Goal: Use online tool/utility: Utilize a website feature to perform a specific function

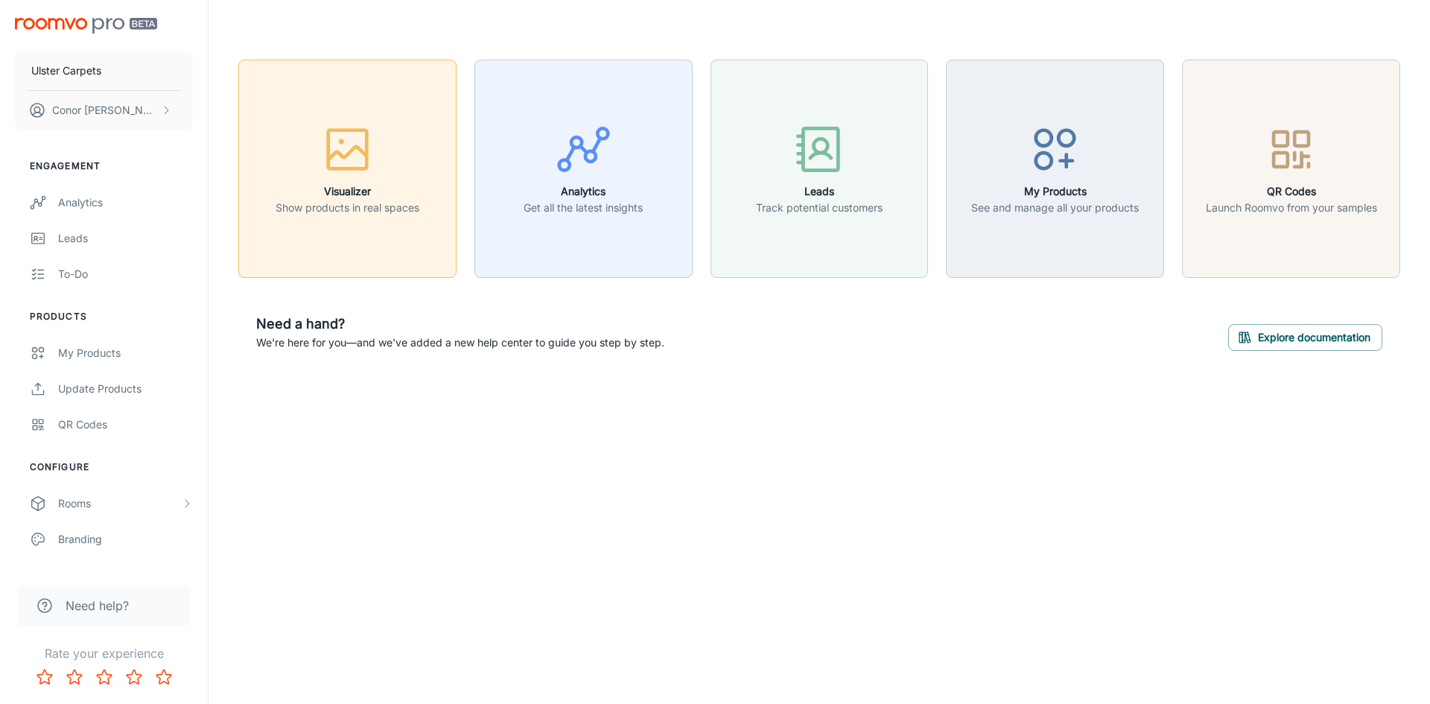
click at [362, 171] on icon "button" at bounding box center [348, 149] width 56 height 56
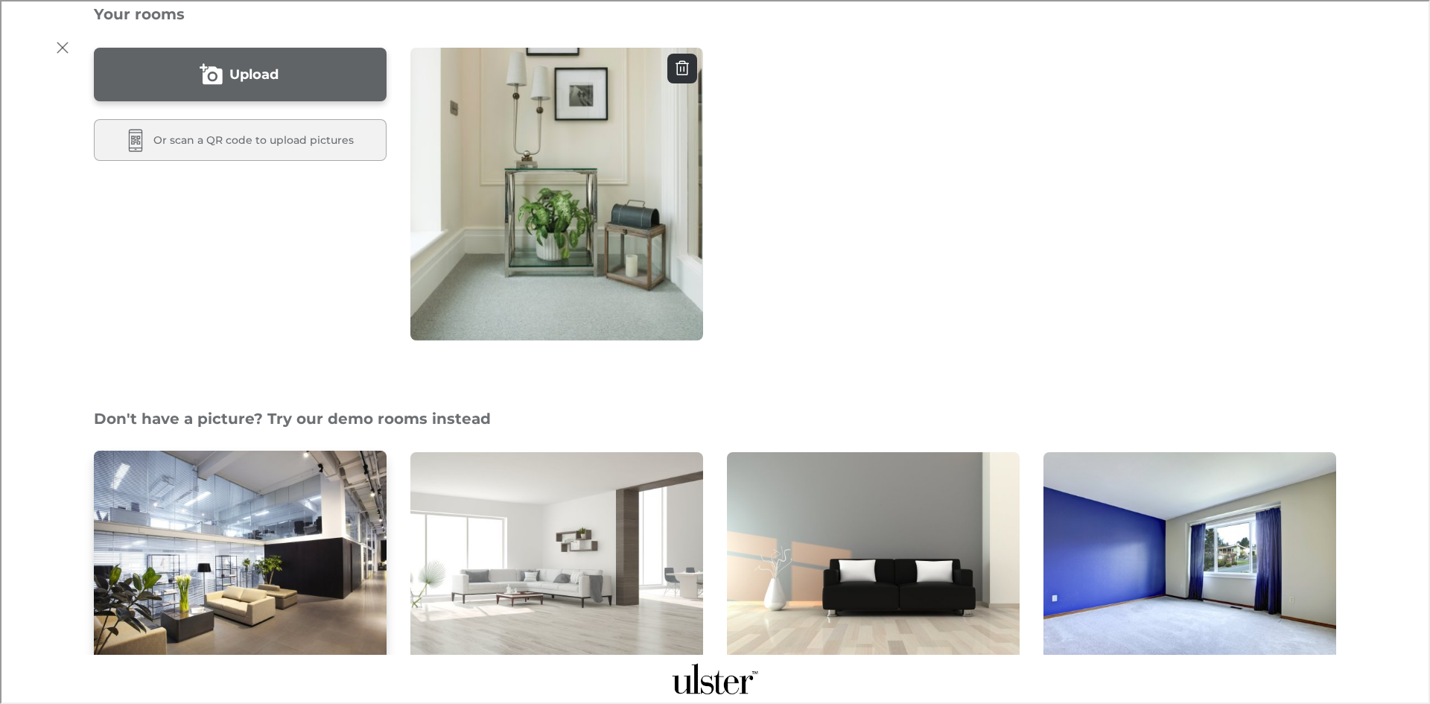
scroll to position [223, 0]
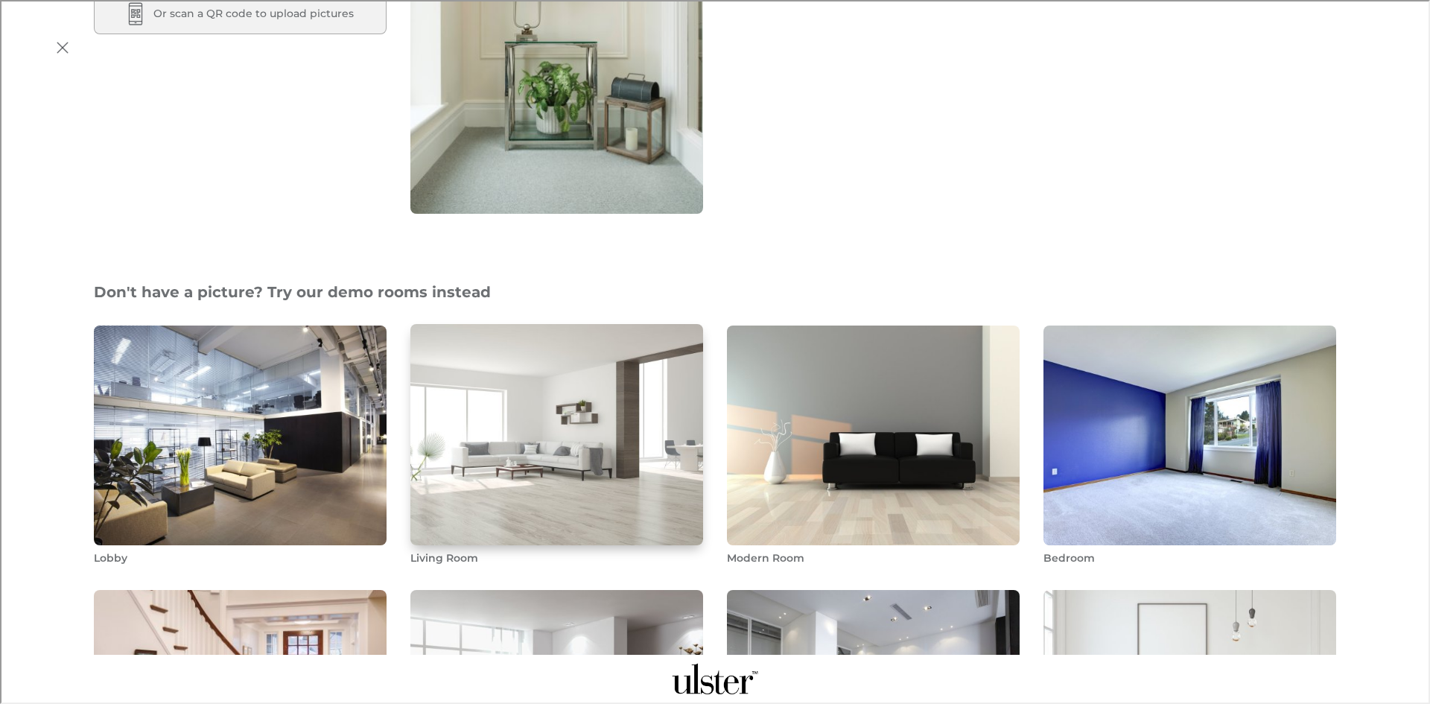
click at [473, 413] on img "Living Room" at bounding box center [557, 434] width 296 height 223
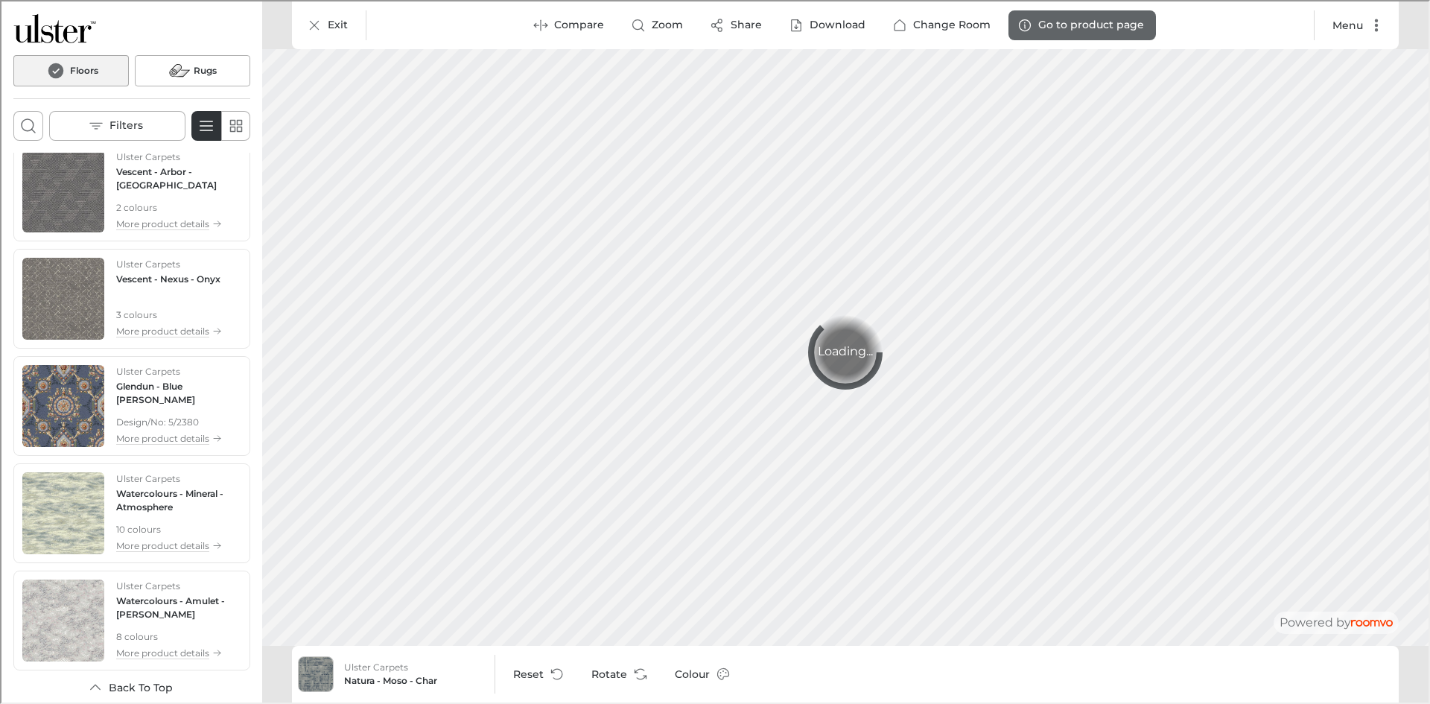
scroll to position [2086, 0]
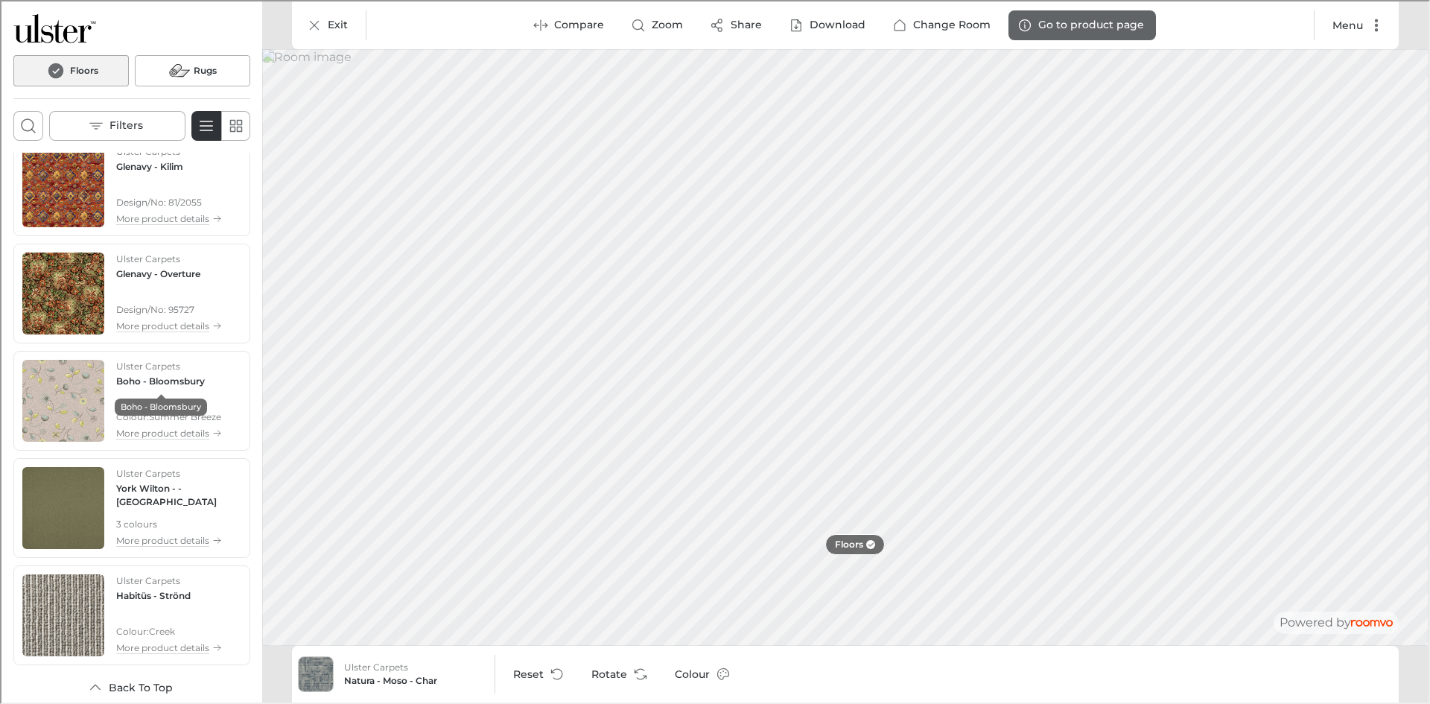
click at [155, 373] on h4 "Boho - Bloomsbury" at bounding box center [159, 379] width 89 height 13
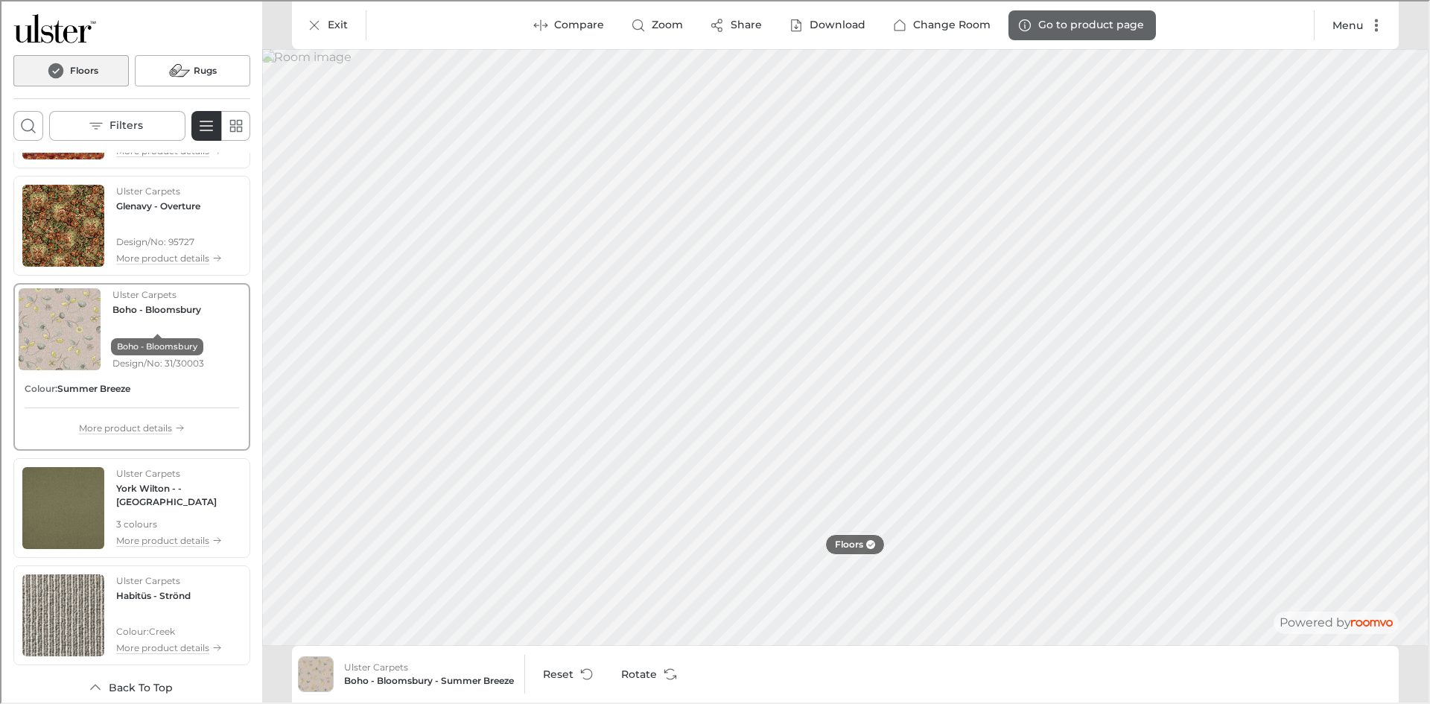
scroll to position [4641, 0]
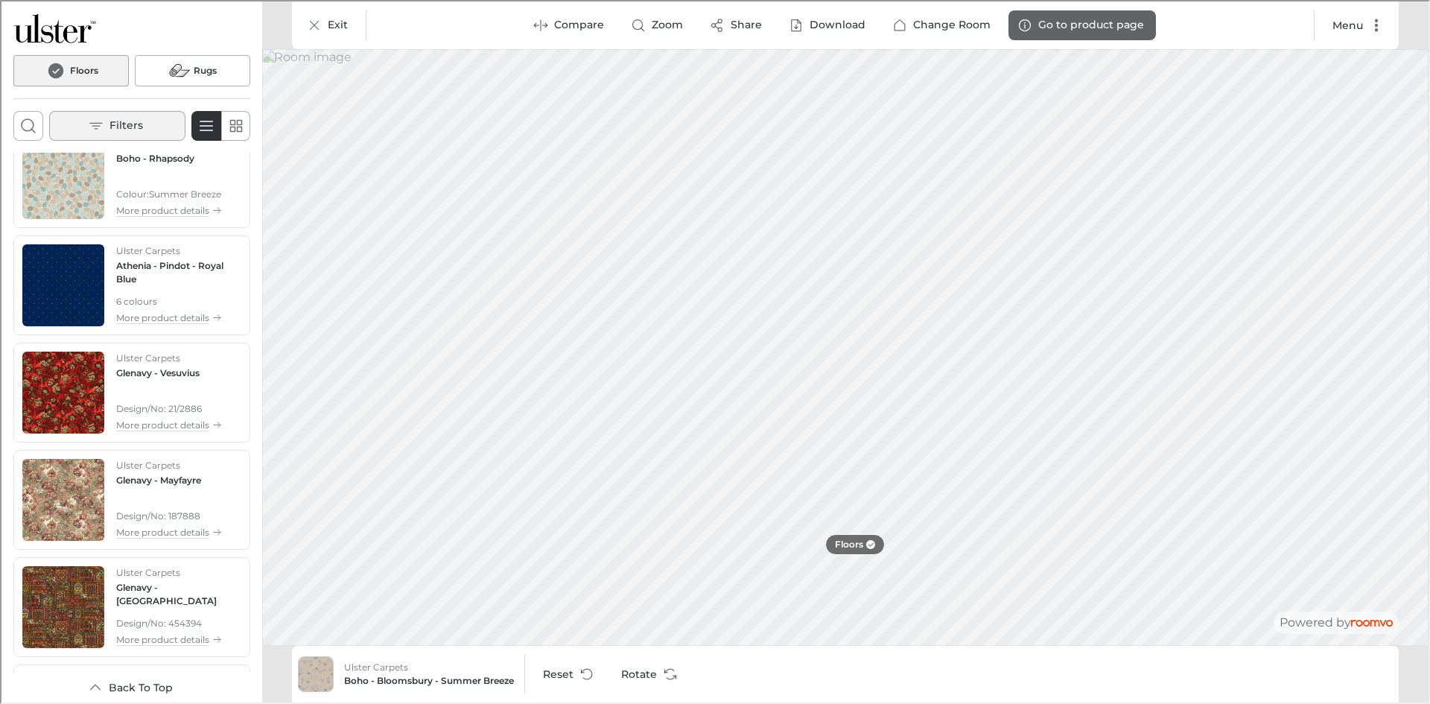
click at [163, 127] on button "Filters" at bounding box center [116, 124] width 136 height 30
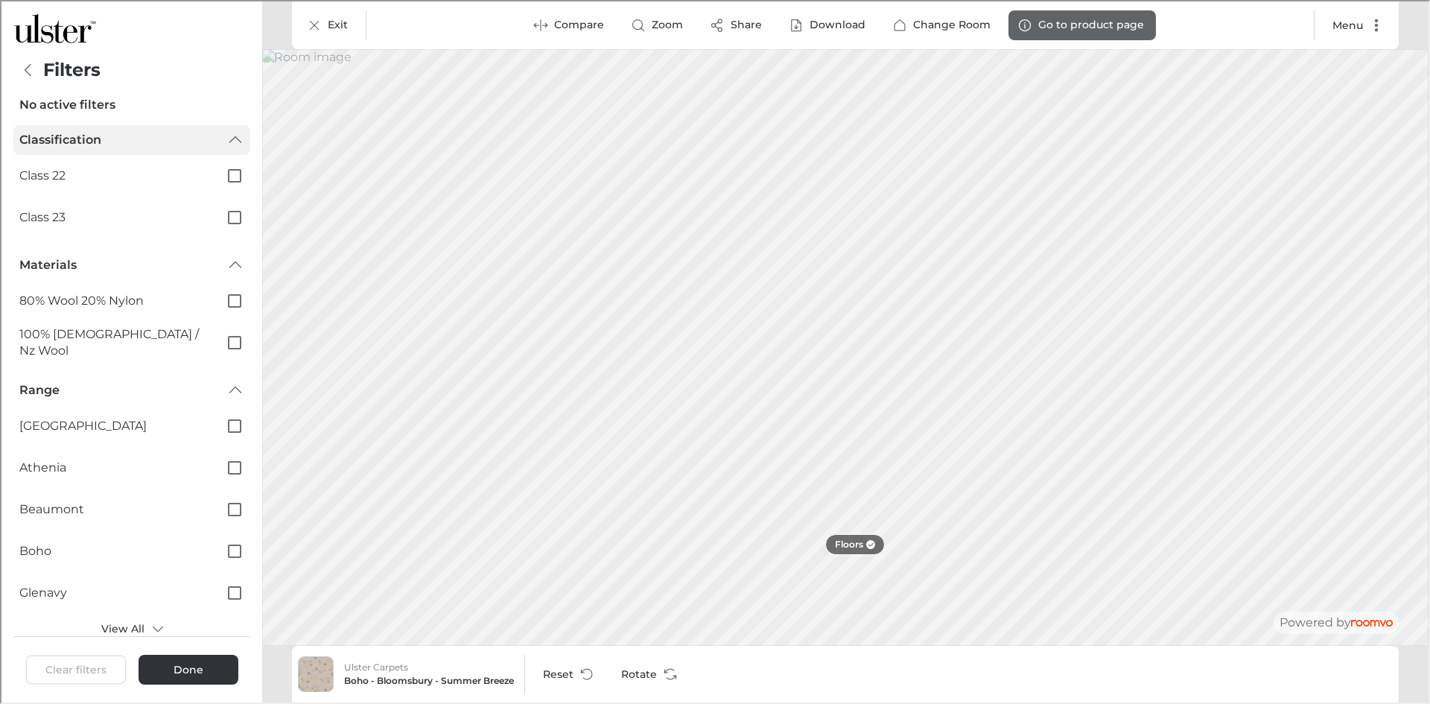
scroll to position [0, 0]
click at [215, 677] on button "Done" at bounding box center [187, 668] width 100 height 30
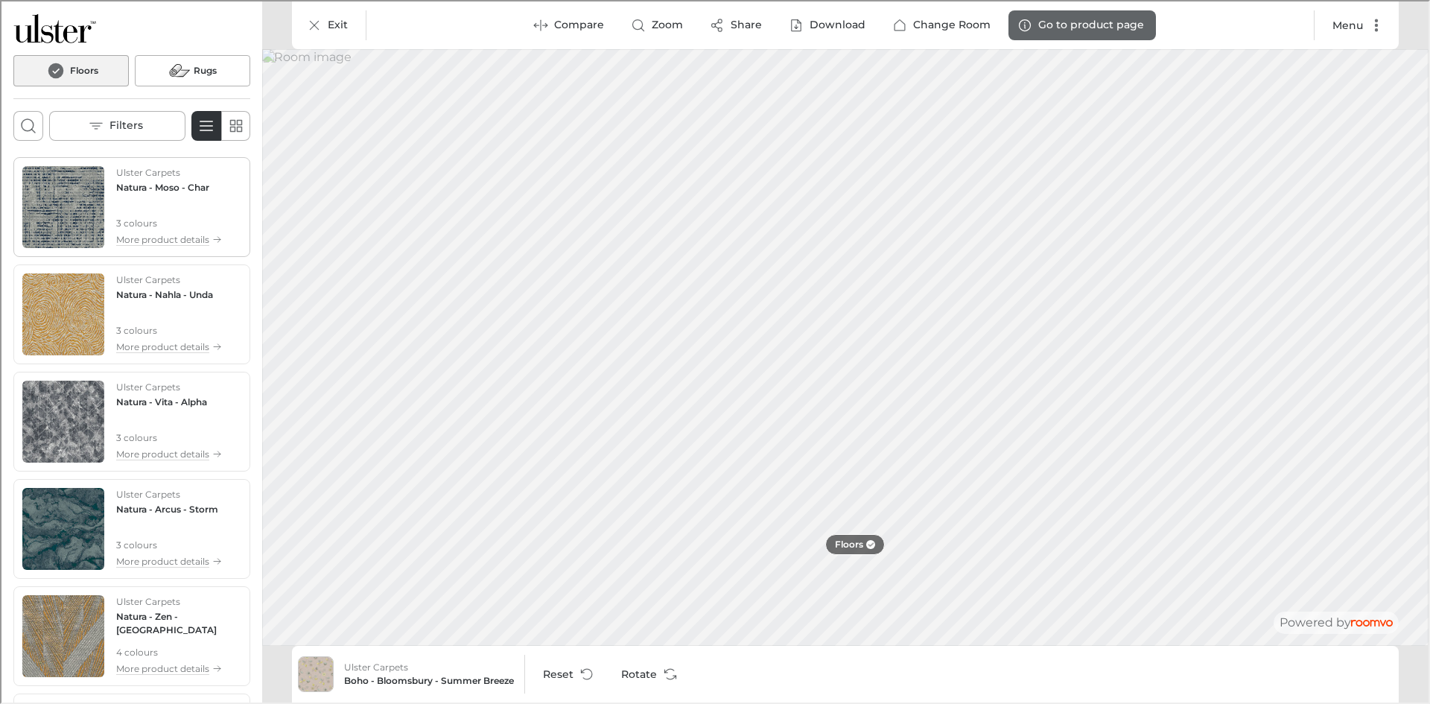
click at [133, 162] on div "Ulster Carpets Natura - Moso - Char 3 colours More product details" at bounding box center [130, 206] width 231 height 94
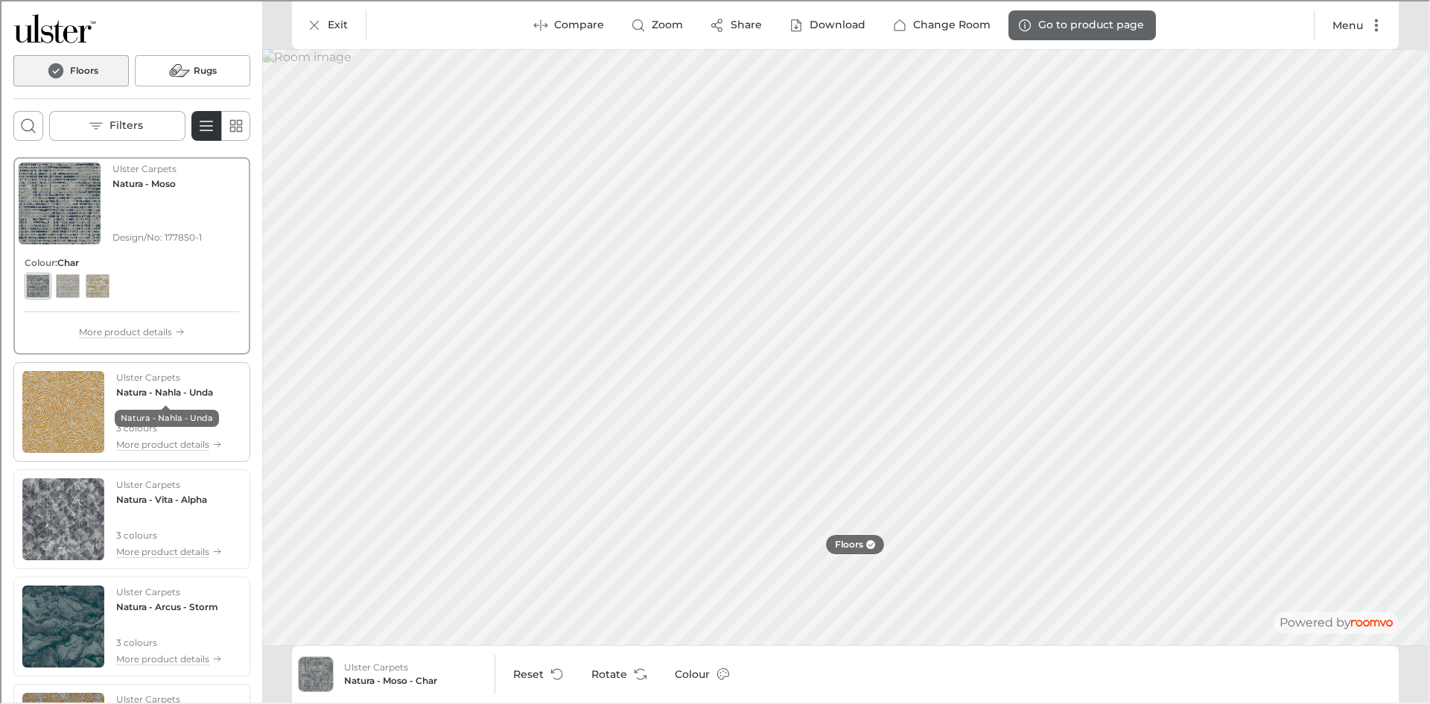
click at [169, 394] on h4 "Natura - Nahla - Unda" at bounding box center [163, 390] width 97 height 13
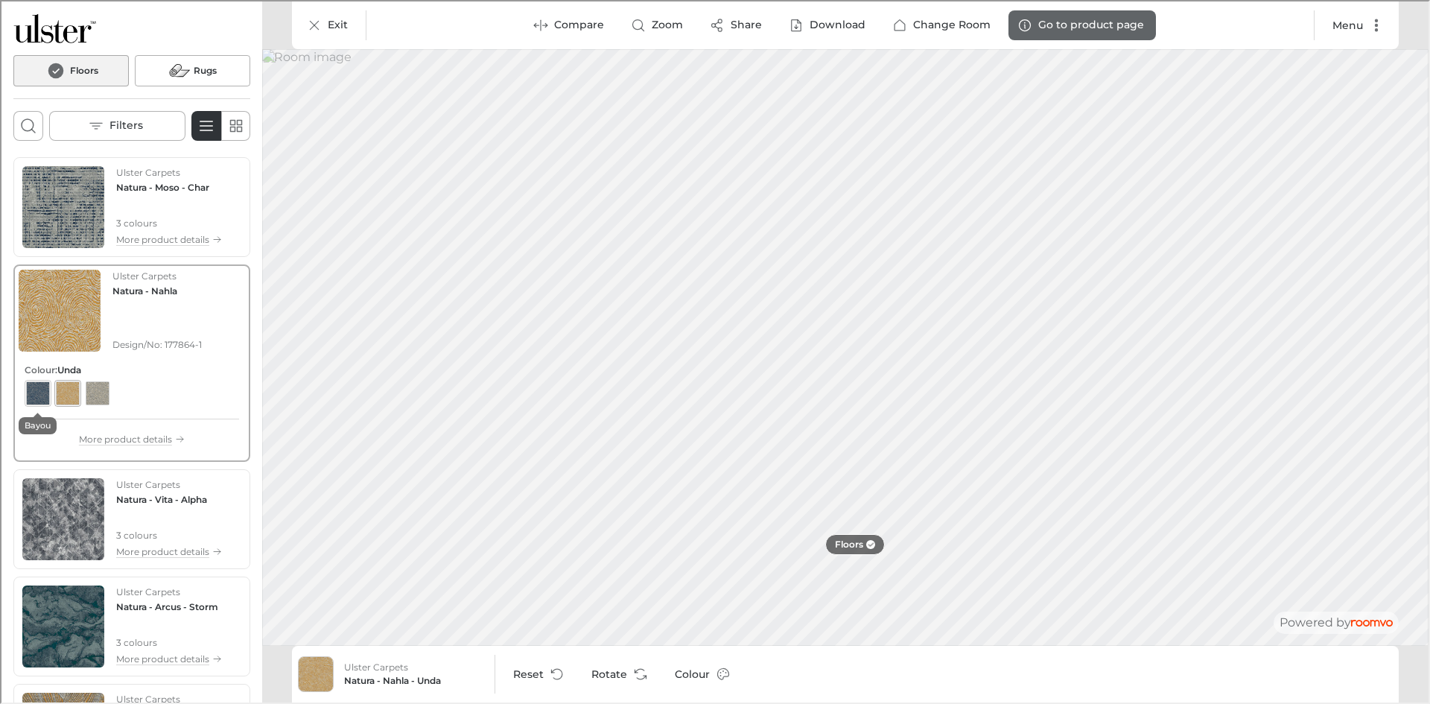
click at [38, 391] on div "View color format Bayou" at bounding box center [37, 392] width 24 height 24
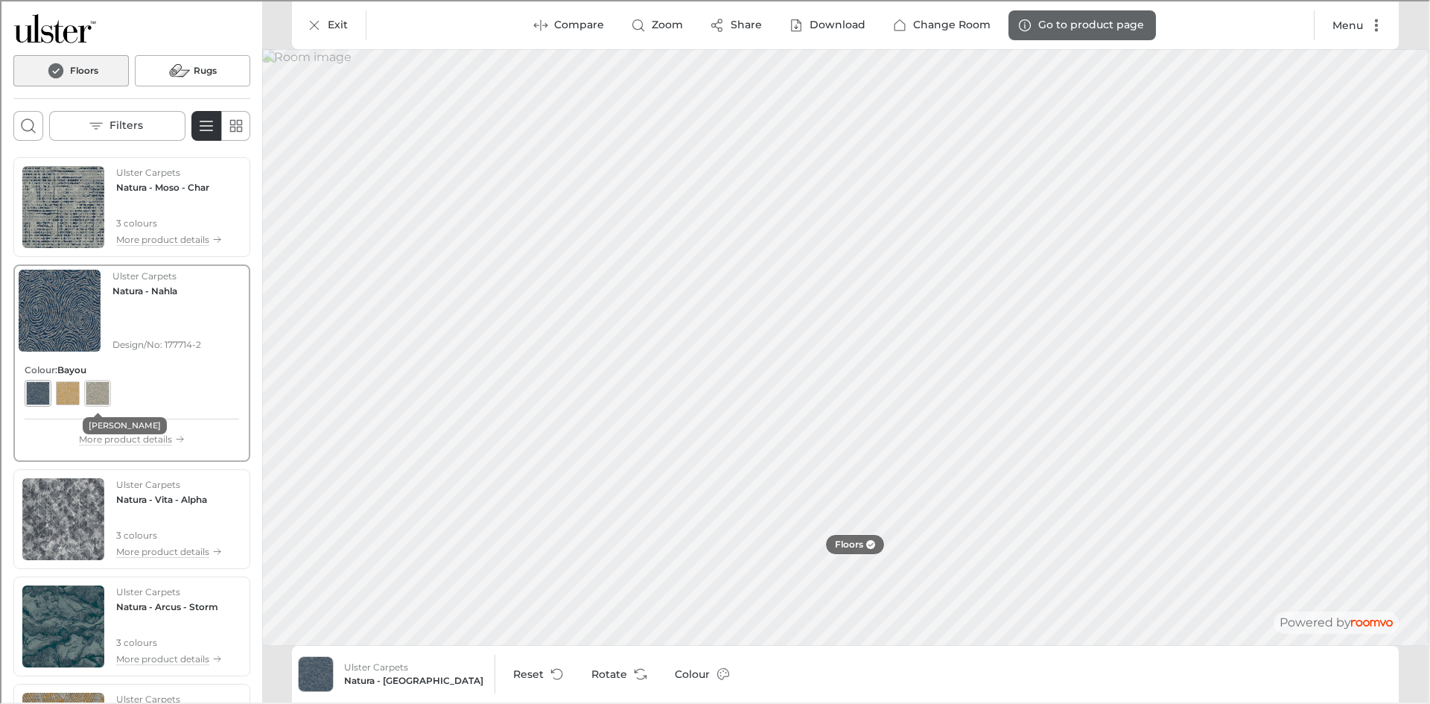
click at [101, 384] on div "View color format Zale" at bounding box center [96, 392] width 24 height 24
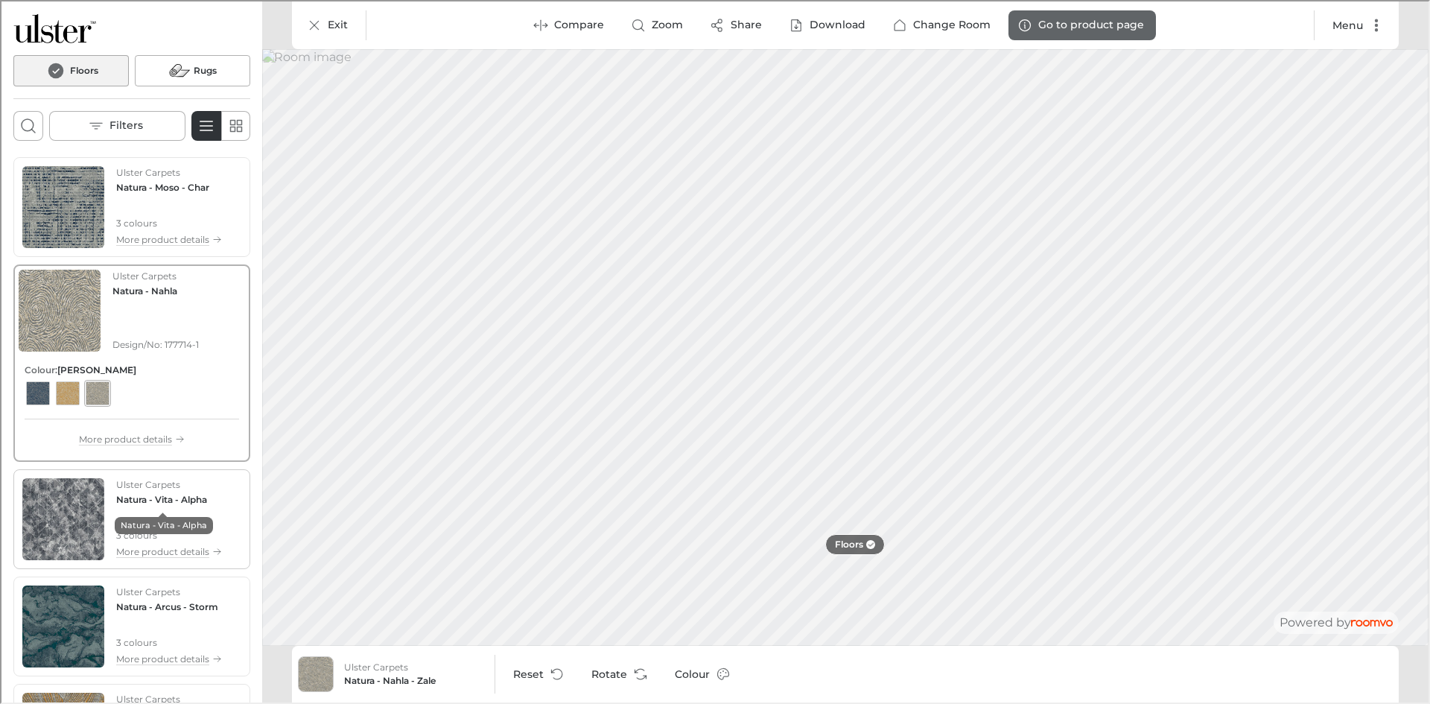
click at [143, 492] on h4 "Natura - Vita - Alpha" at bounding box center [160, 498] width 91 height 13
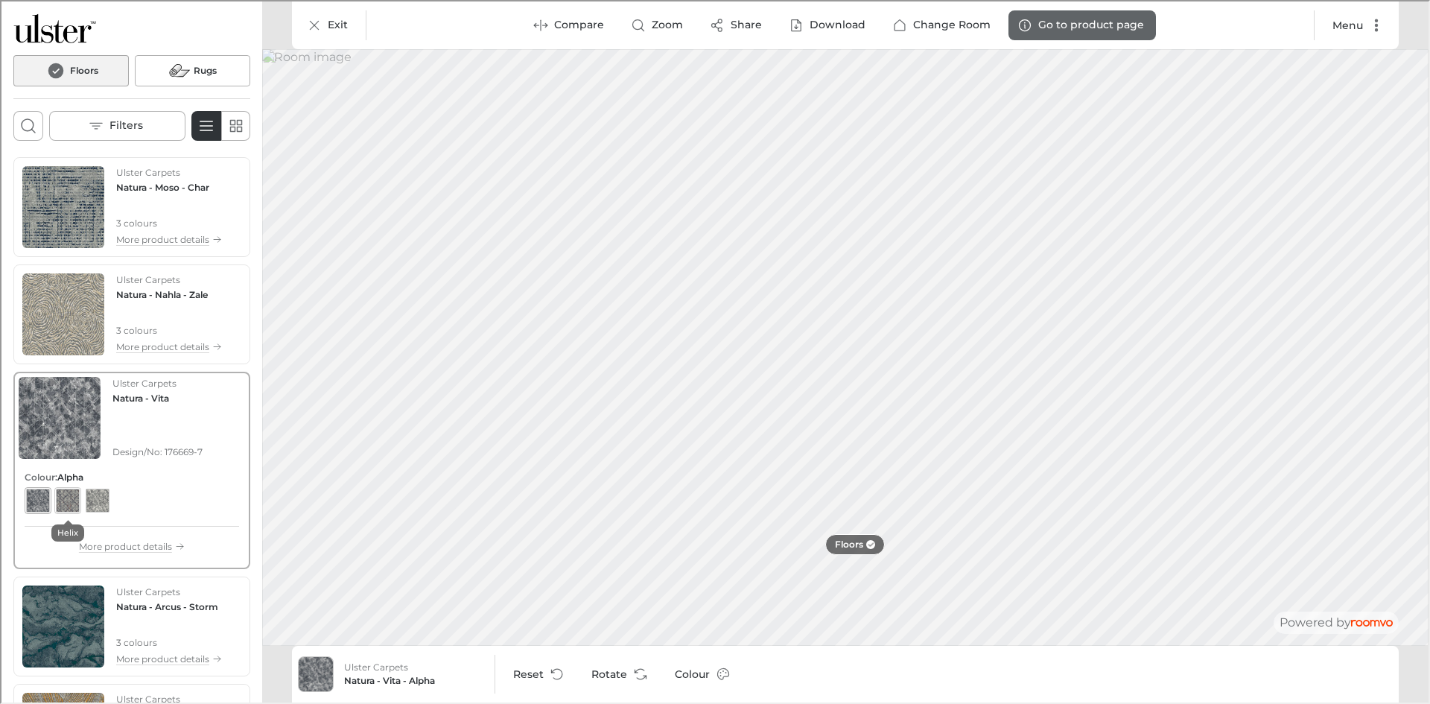
click at [57, 495] on div "View color format Helix" at bounding box center [66, 499] width 24 height 24
click at [596, 674] on button "Rotate" at bounding box center [616, 673] width 77 height 30
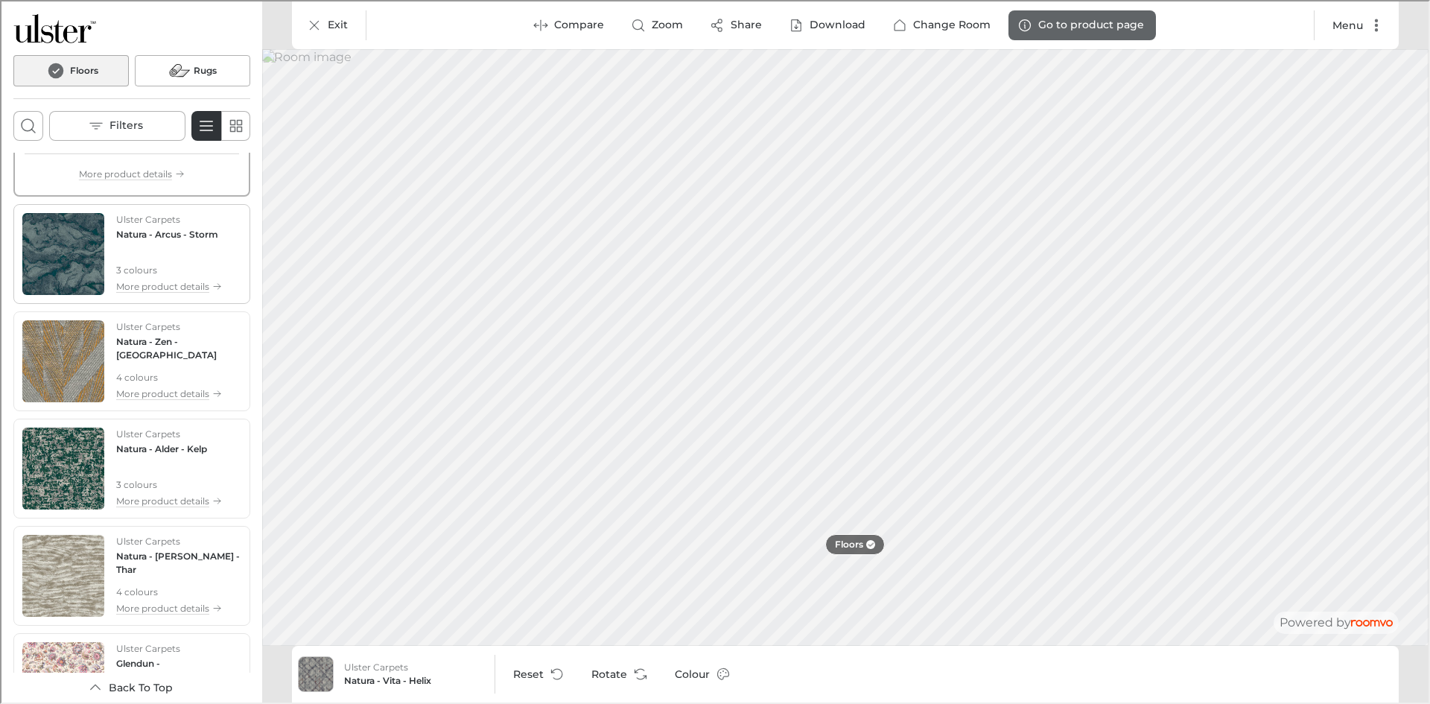
scroll to position [298, 0]
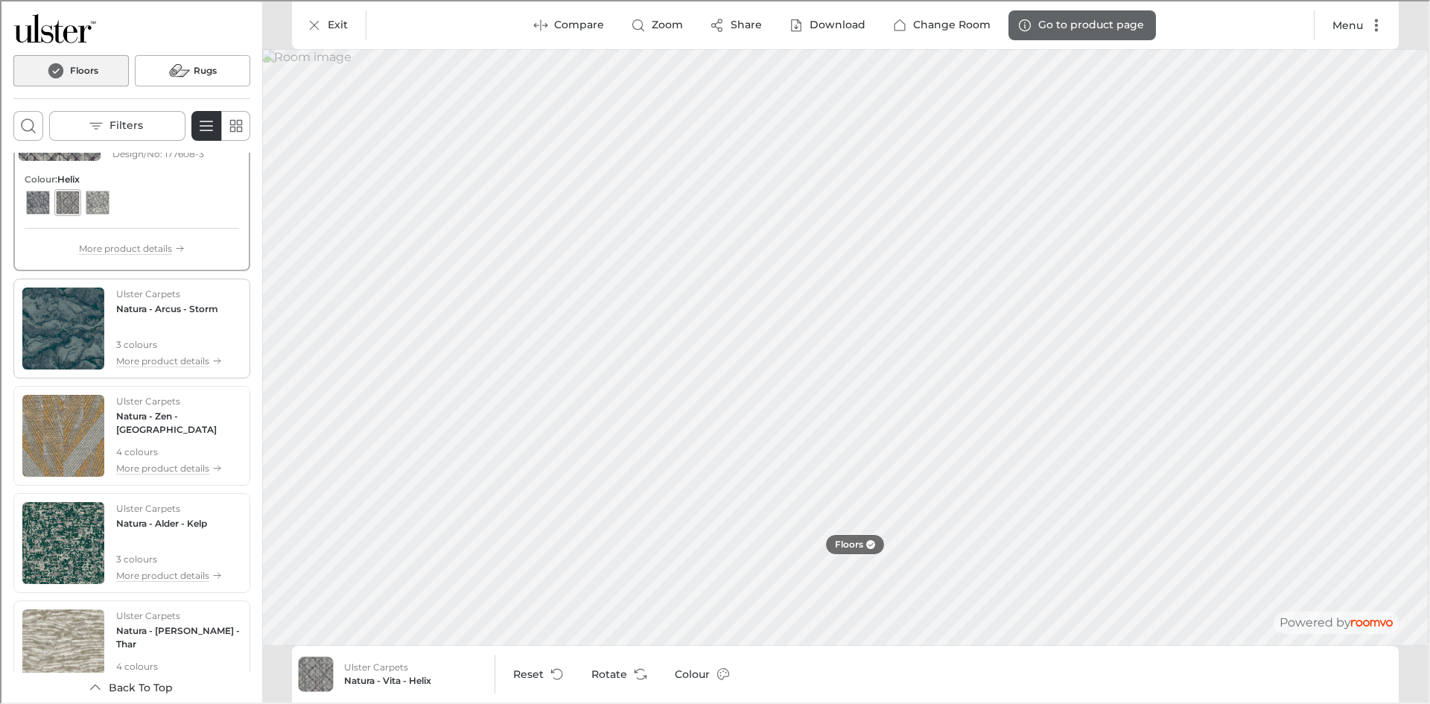
click at [158, 323] on div "Ulster Carpets Natura - Arcus - Storm 3 colours More product details" at bounding box center [168, 327] width 106 height 82
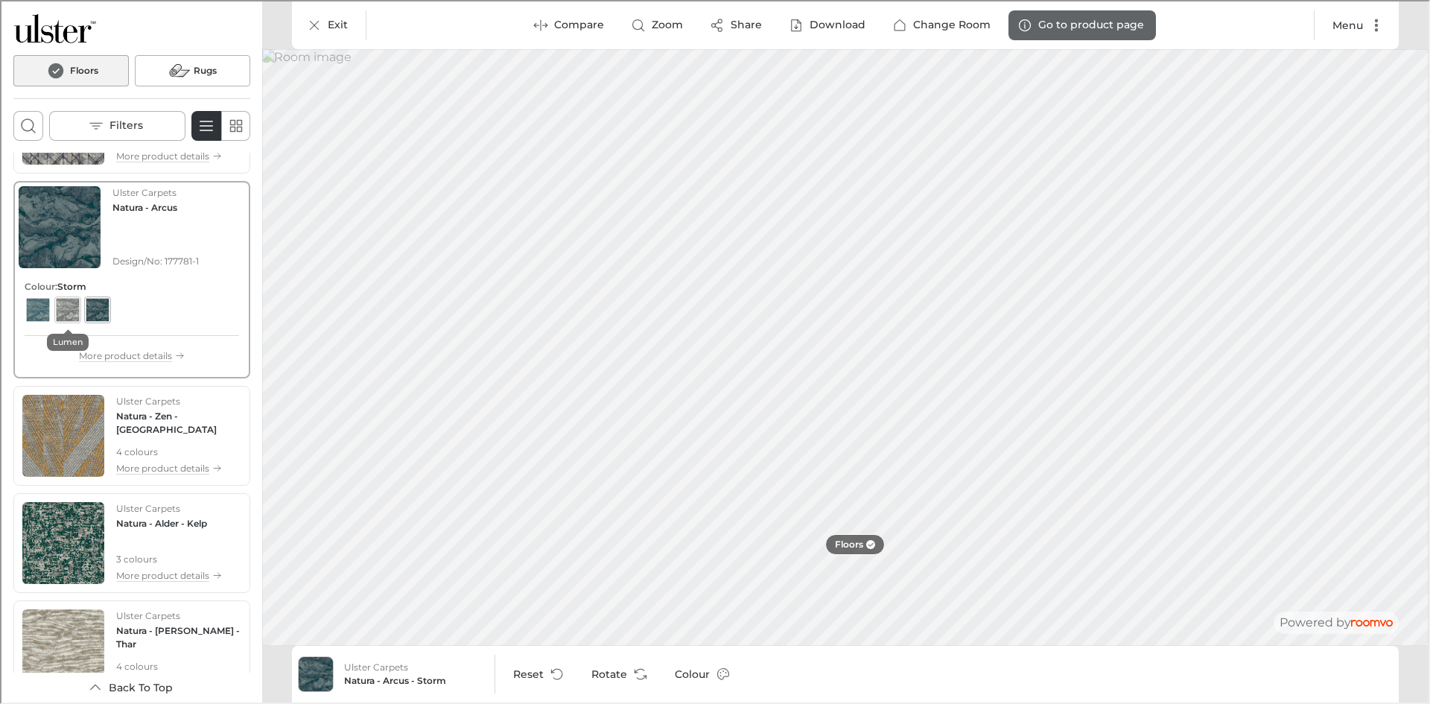
click at [69, 317] on div "View color format Lumen" at bounding box center [66, 308] width 24 height 24
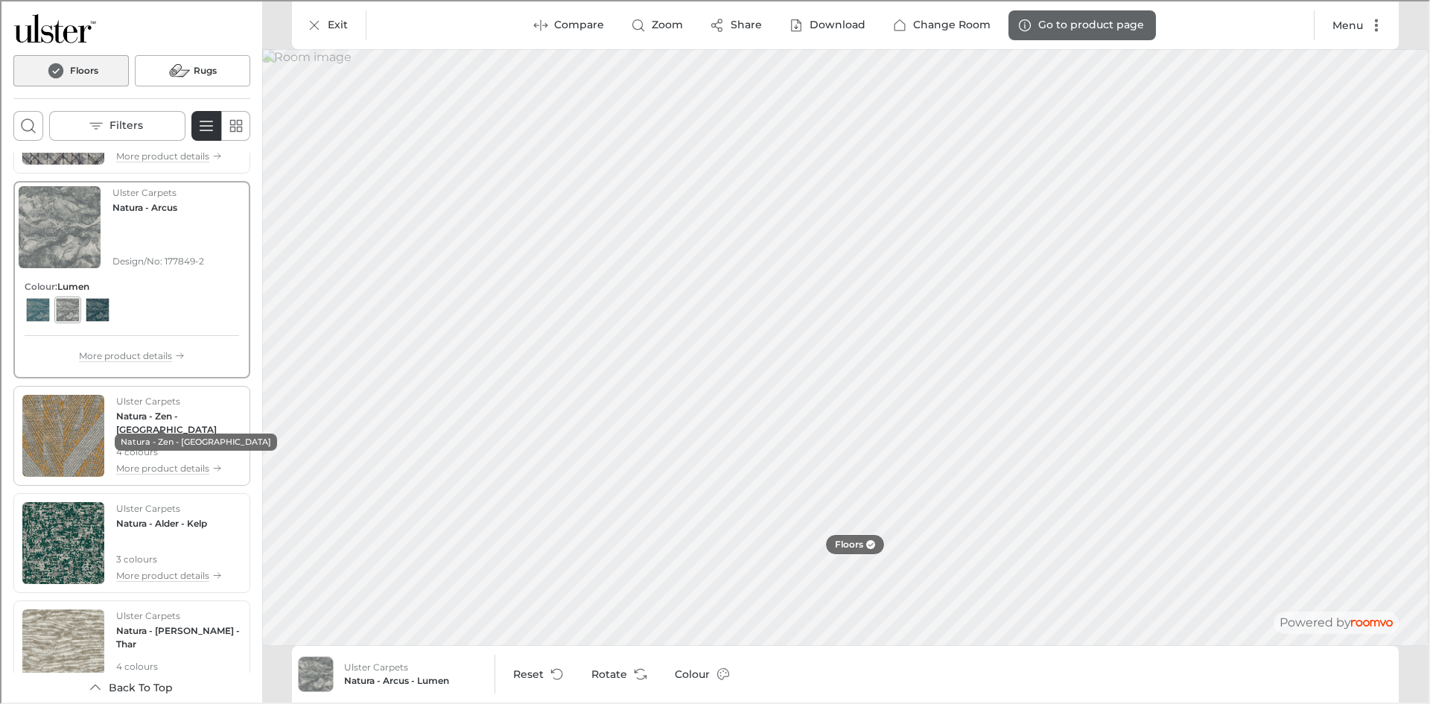
click at [191, 421] on h4 "Natura - Zen - [GEOGRAPHIC_DATA]" at bounding box center [177, 421] width 125 height 27
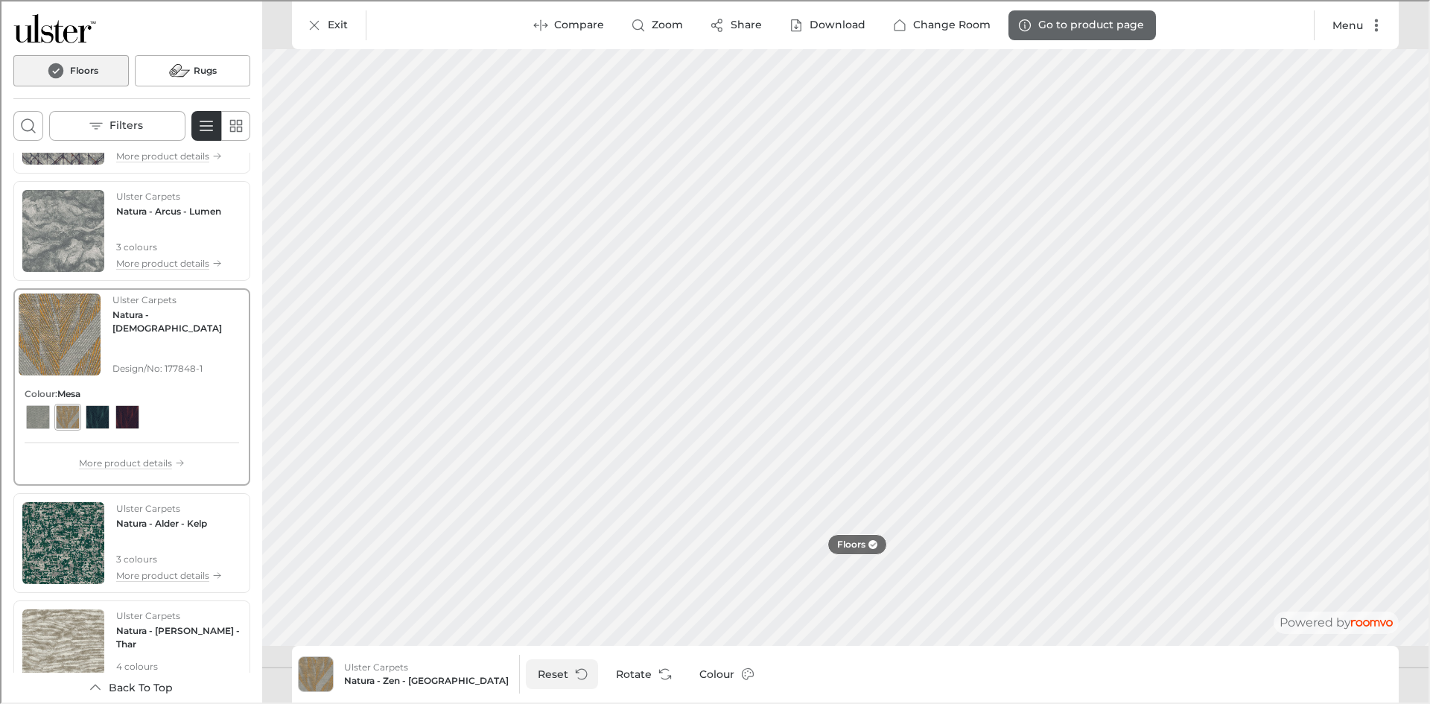
click at [573, 670] on icon "Reset product" at bounding box center [580, 672] width 15 height 15
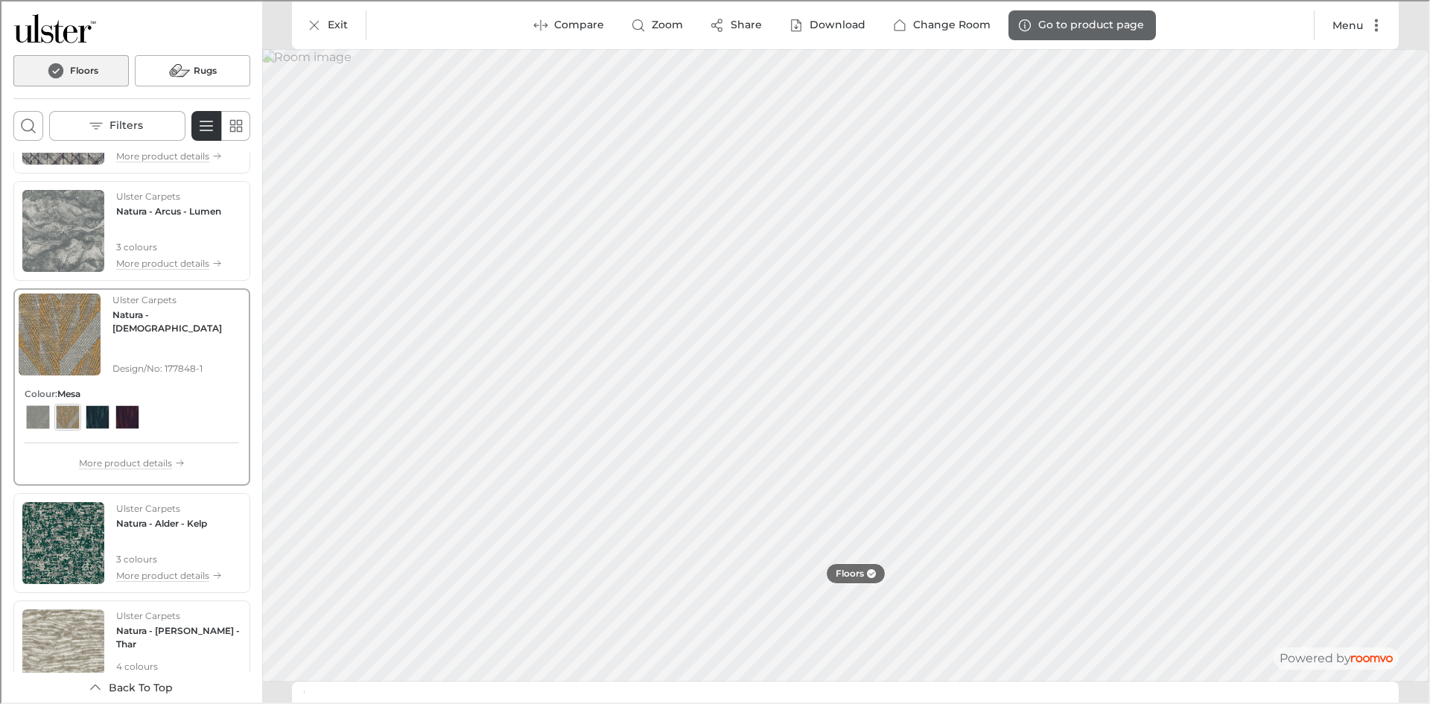
click at [77, 418] on div "View color format Mesa" at bounding box center [66, 416] width 24 height 24
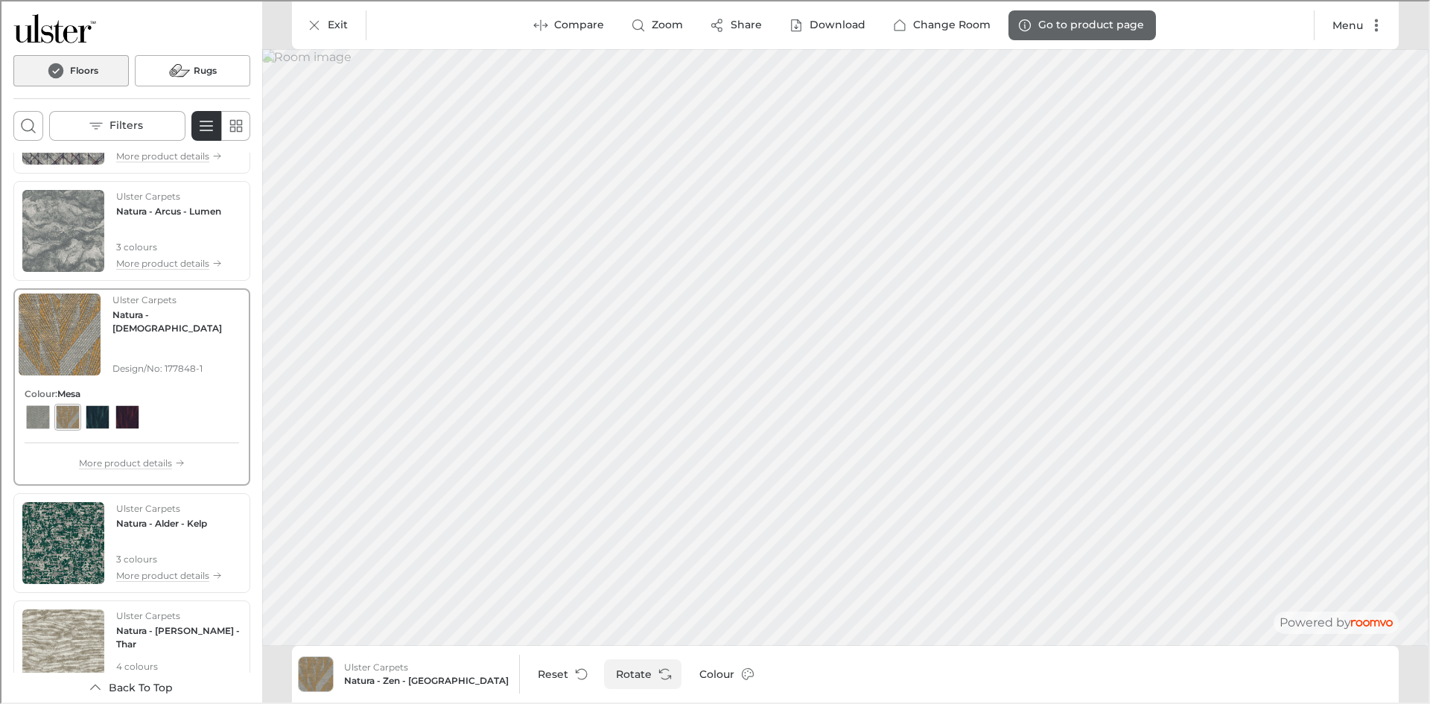
click at [656, 670] on icon "Rotate Surface" at bounding box center [663, 672] width 15 height 15
click at [132, 415] on div "View color format Yari" at bounding box center [126, 416] width 24 height 24
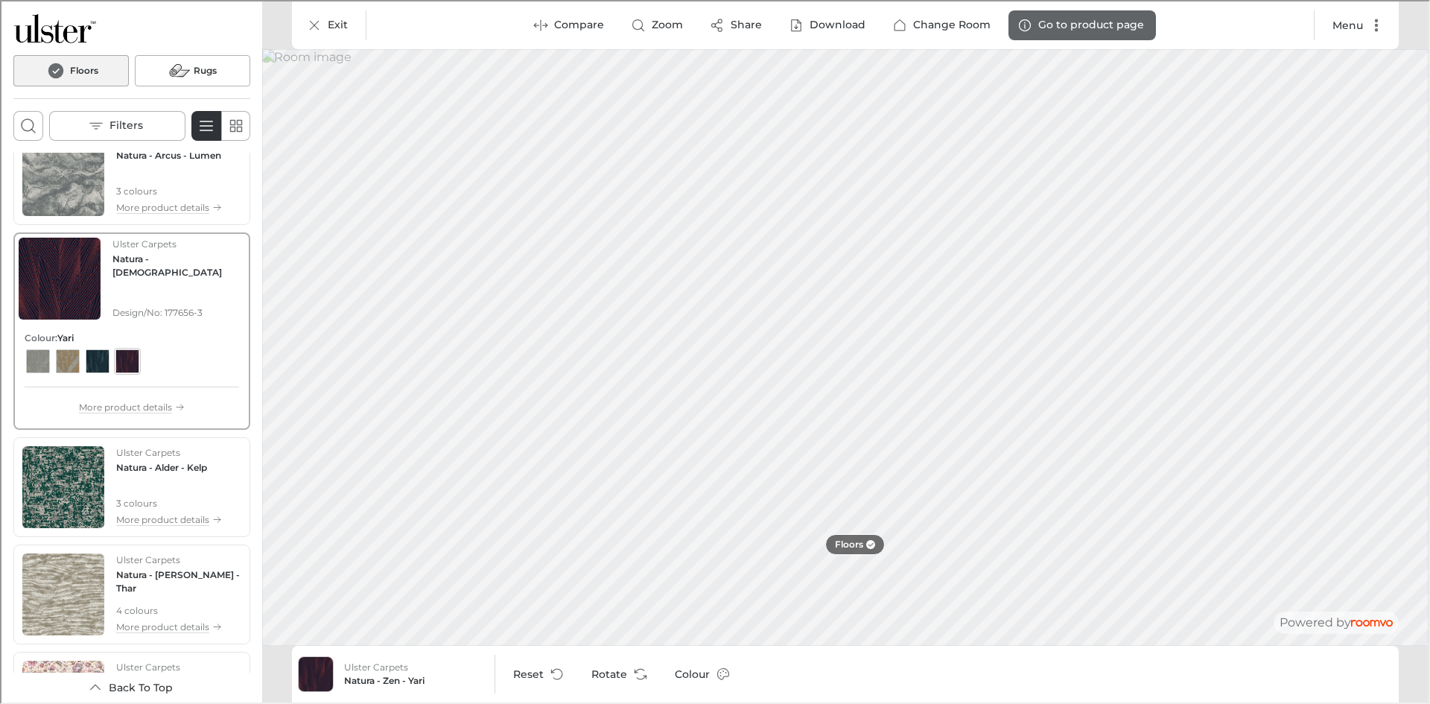
scroll to position [447, 0]
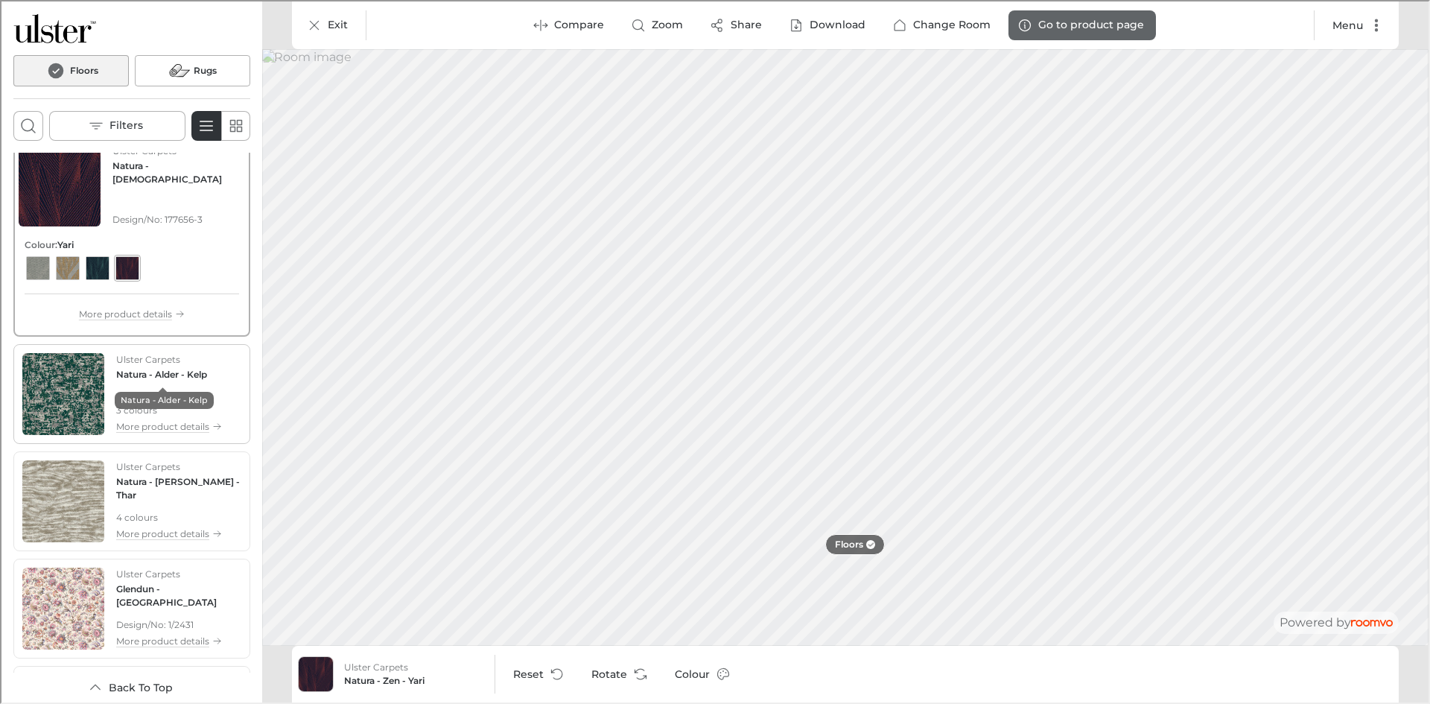
click at [133, 372] on h4 "Natura - Alder - Kelp" at bounding box center [160, 372] width 91 height 13
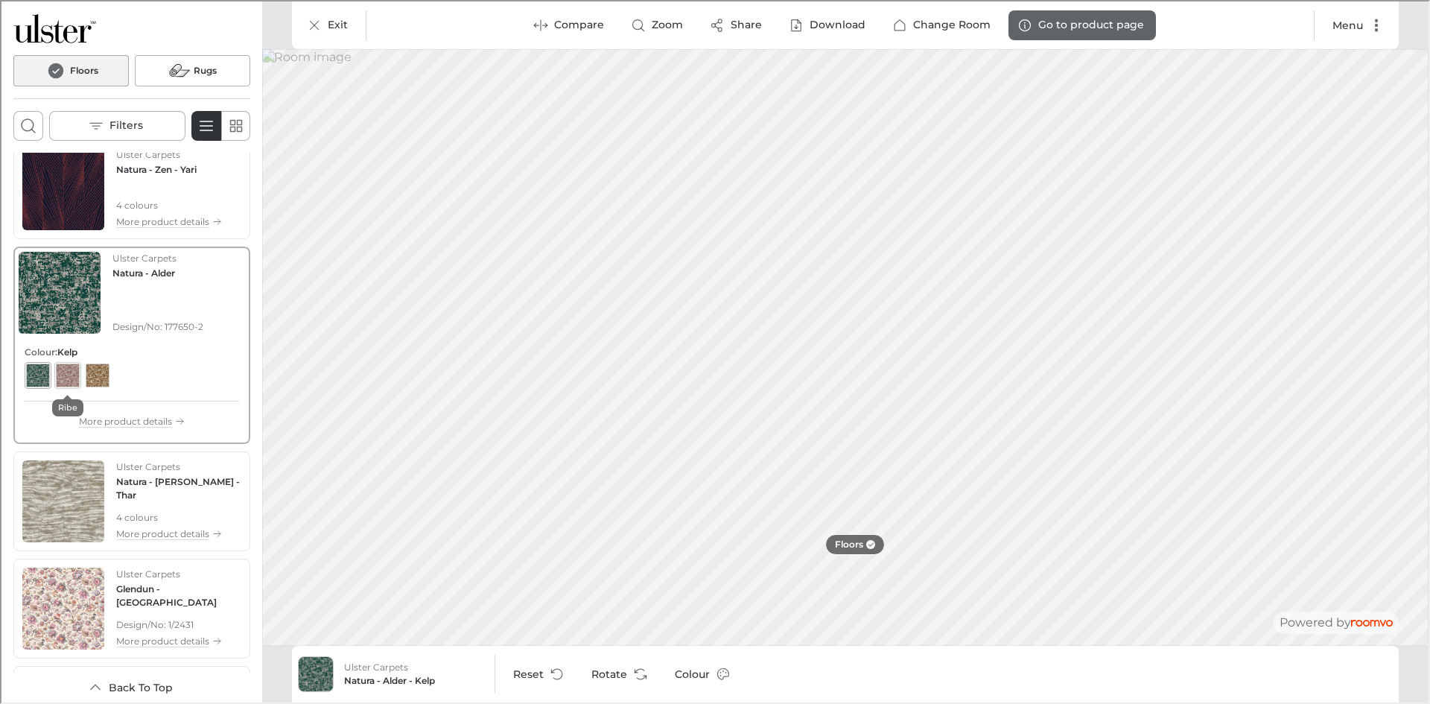
click at [68, 381] on div "View color format Ribe" at bounding box center [66, 374] width 24 height 24
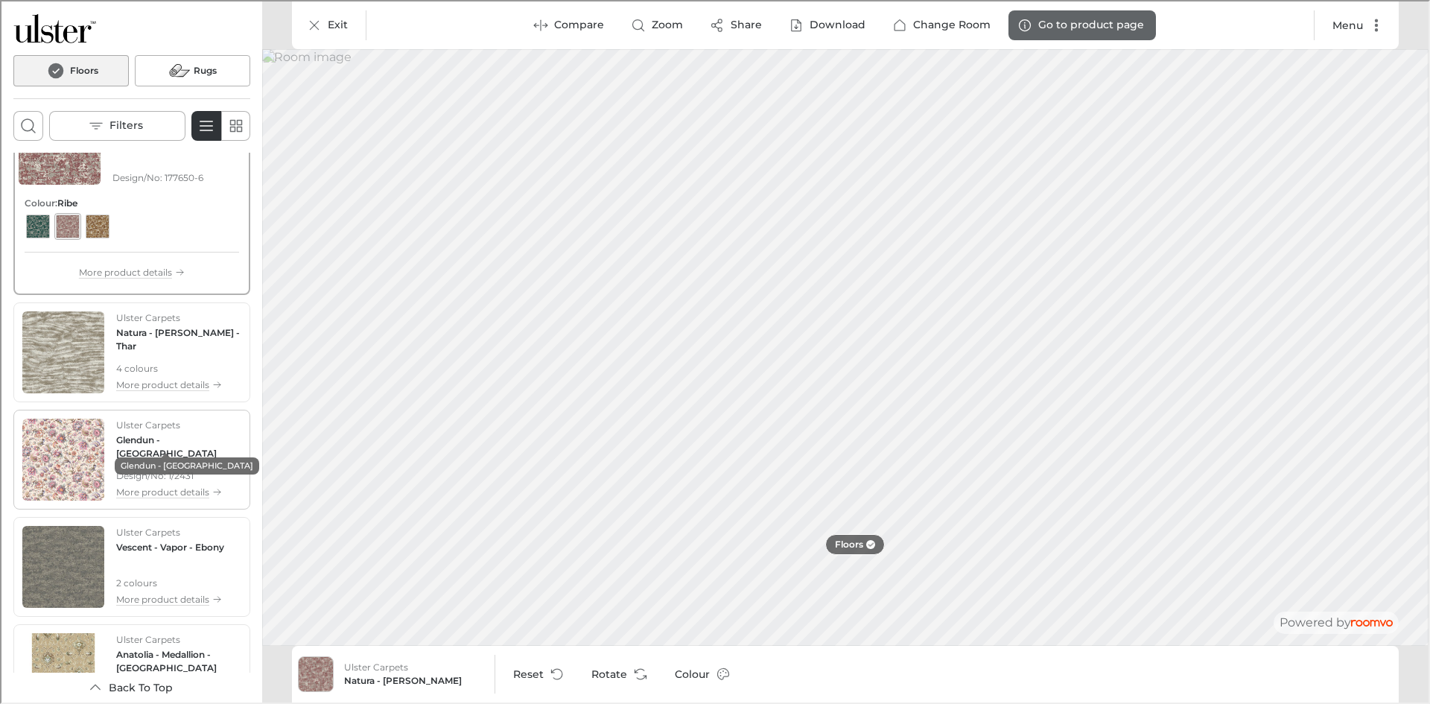
click at [153, 432] on h4 "Glendun - [GEOGRAPHIC_DATA]" at bounding box center [177, 445] width 125 height 27
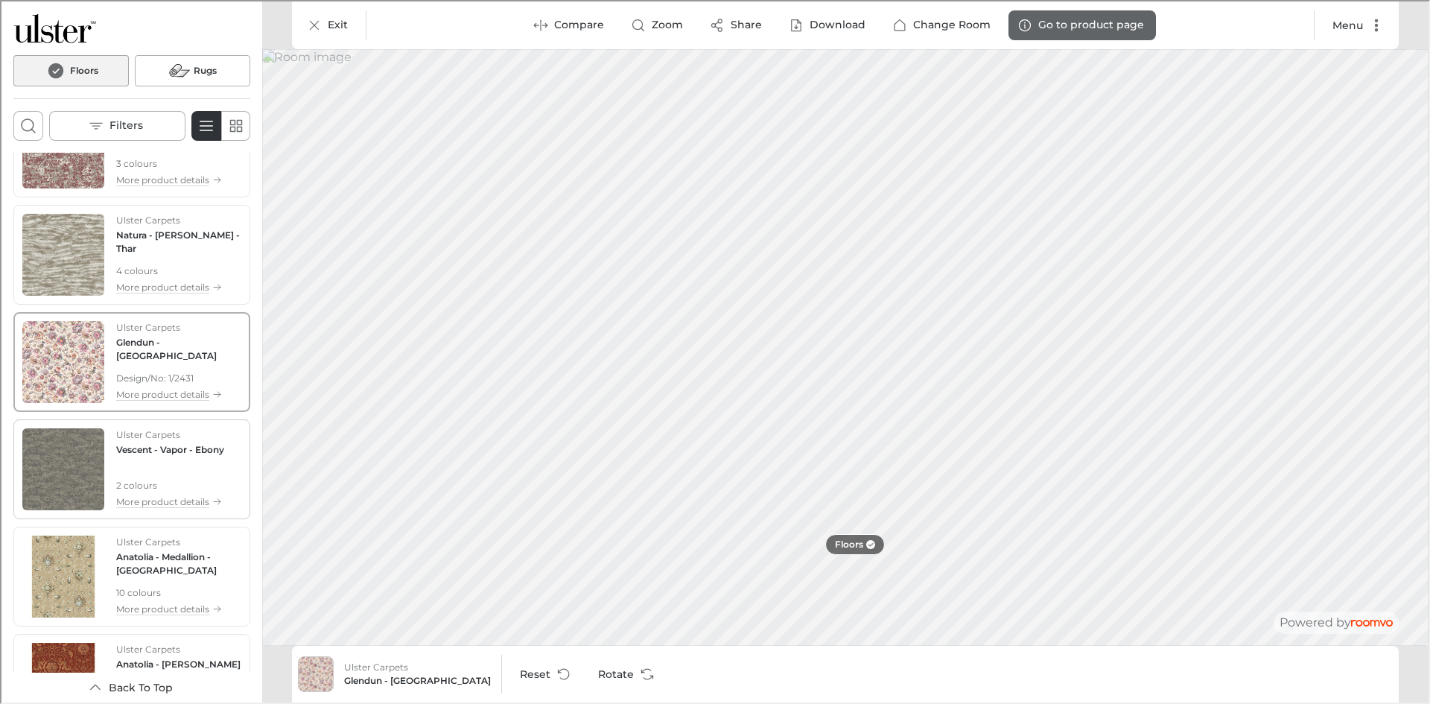
click at [143, 440] on div "Ulster Carpets Vescent - Vapor - Ebony" at bounding box center [169, 441] width 108 height 28
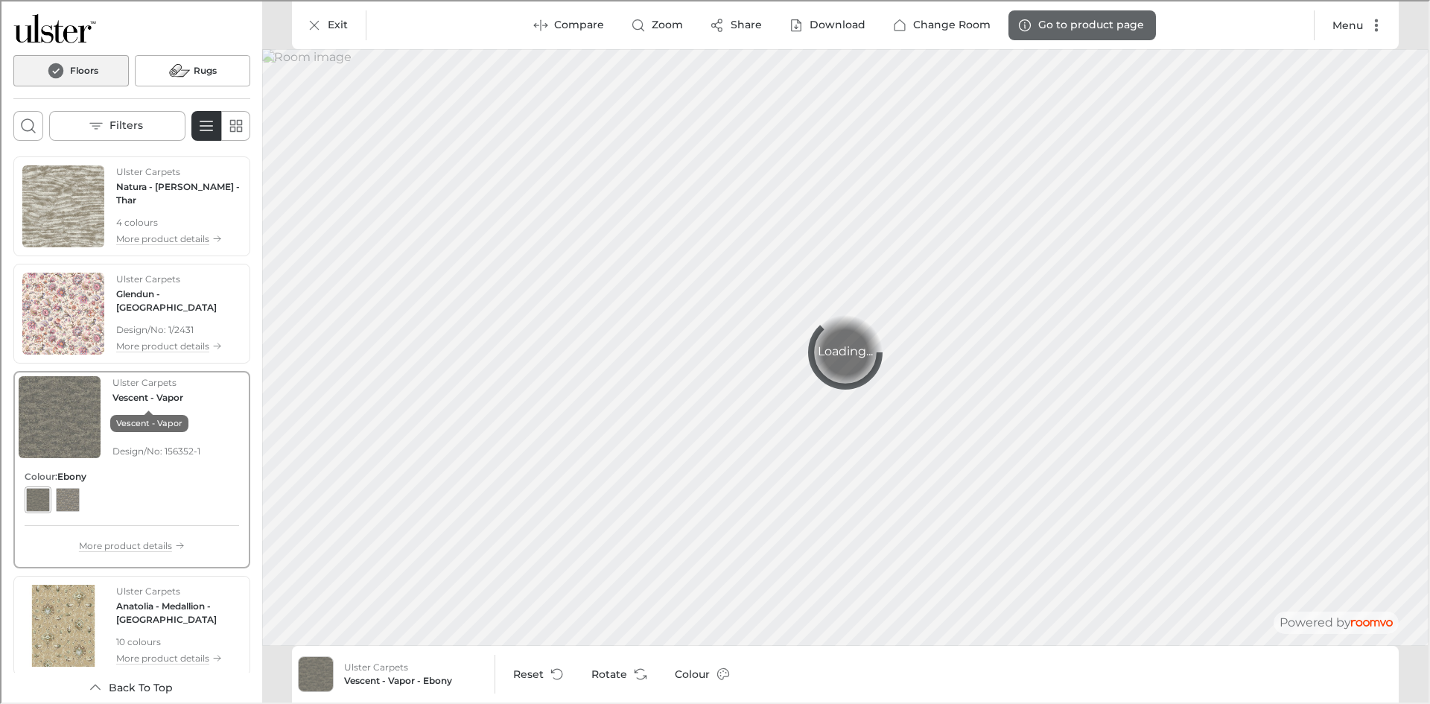
scroll to position [670, 0]
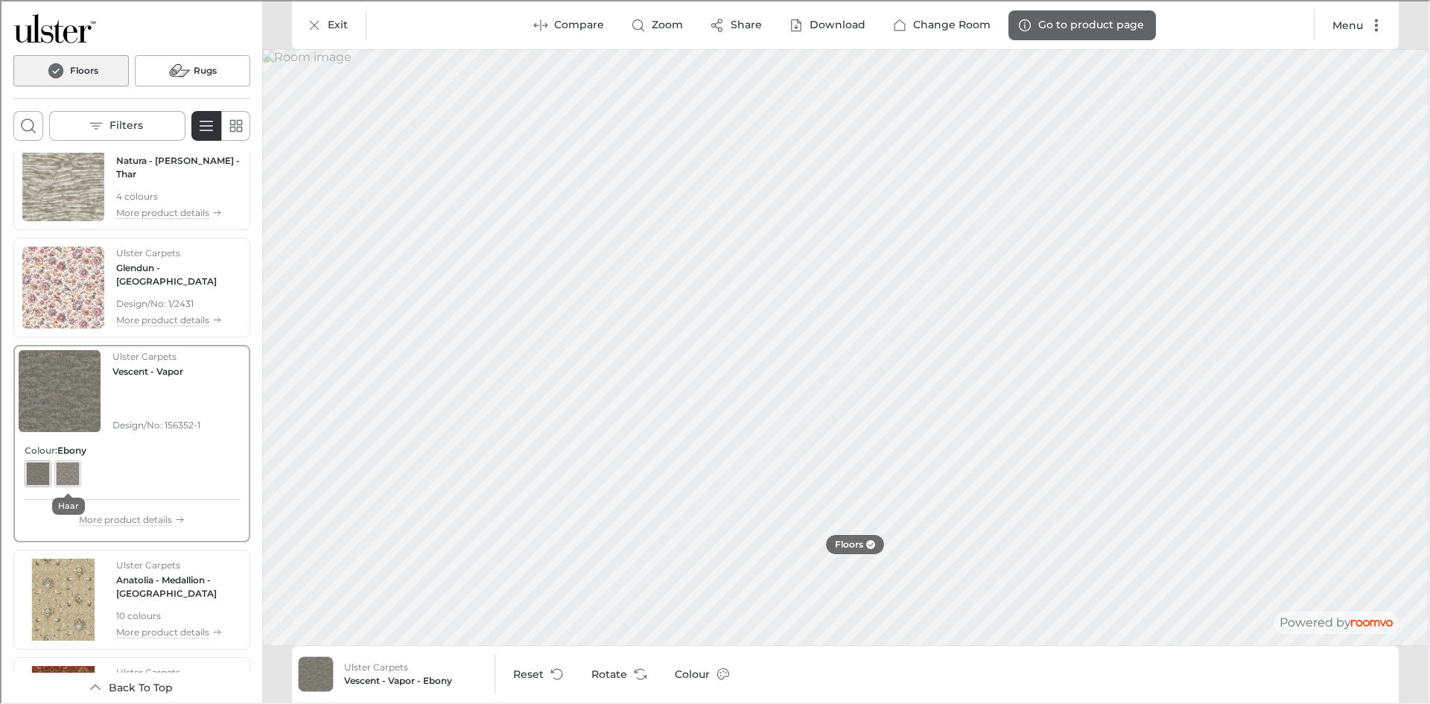
click at [59, 474] on div "View color format Haar" at bounding box center [66, 472] width 24 height 24
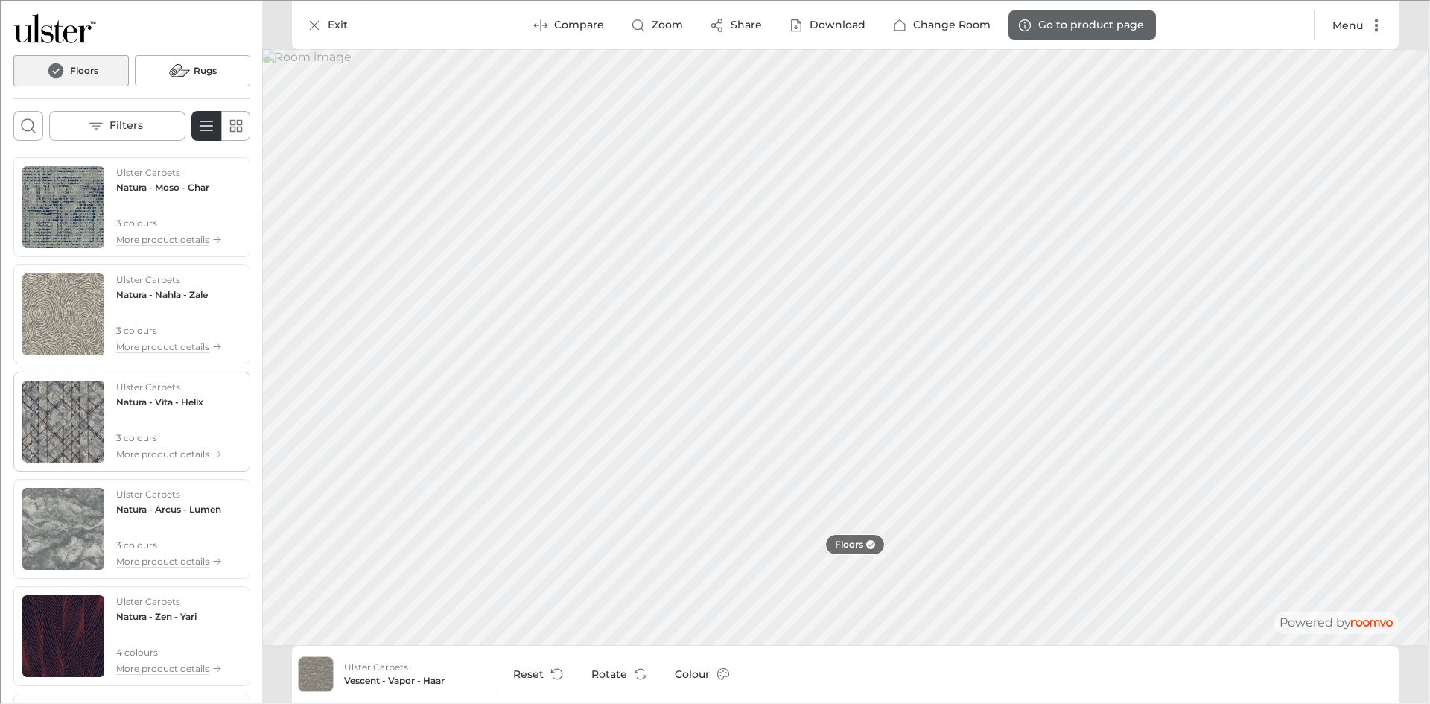
scroll to position [74, 0]
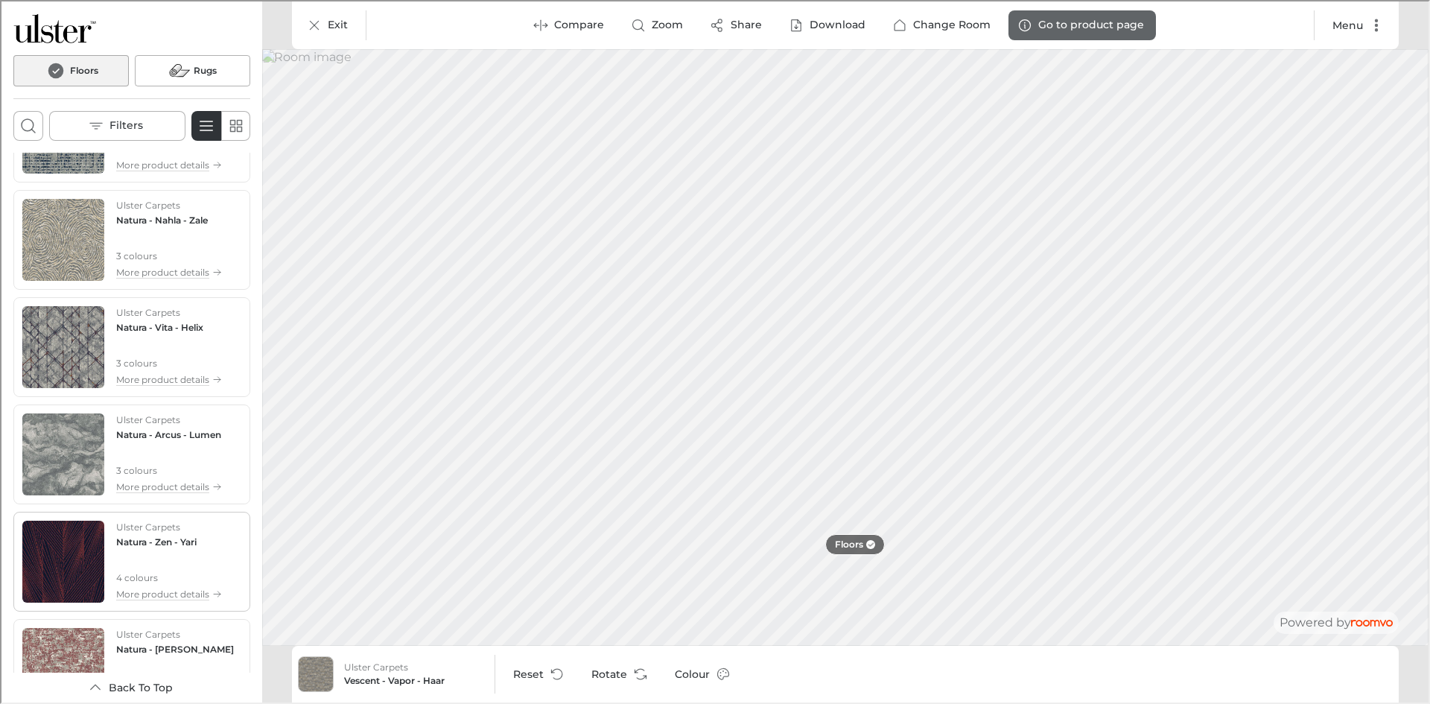
click at [145, 533] on div "Ulster Carpets Natura - Zen - Yari" at bounding box center [168, 533] width 106 height 28
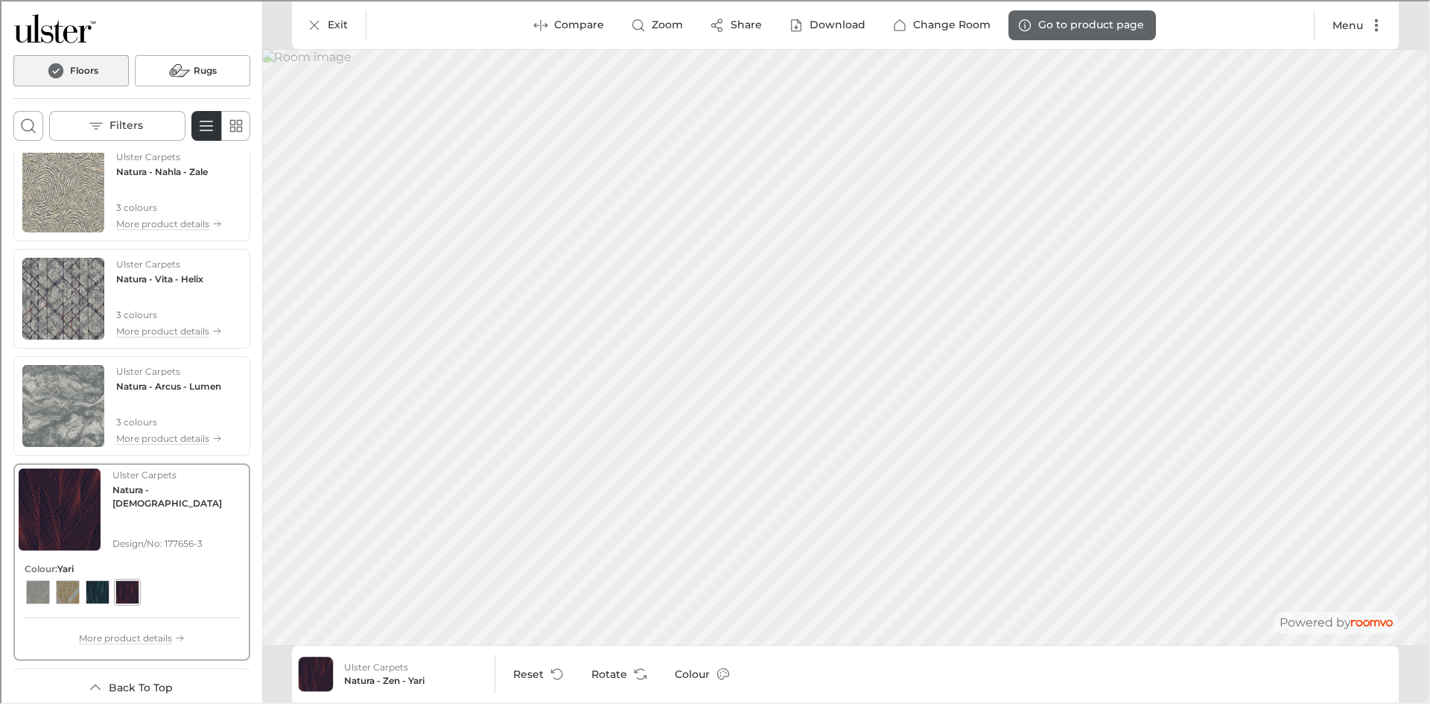
scroll to position [149, 0]
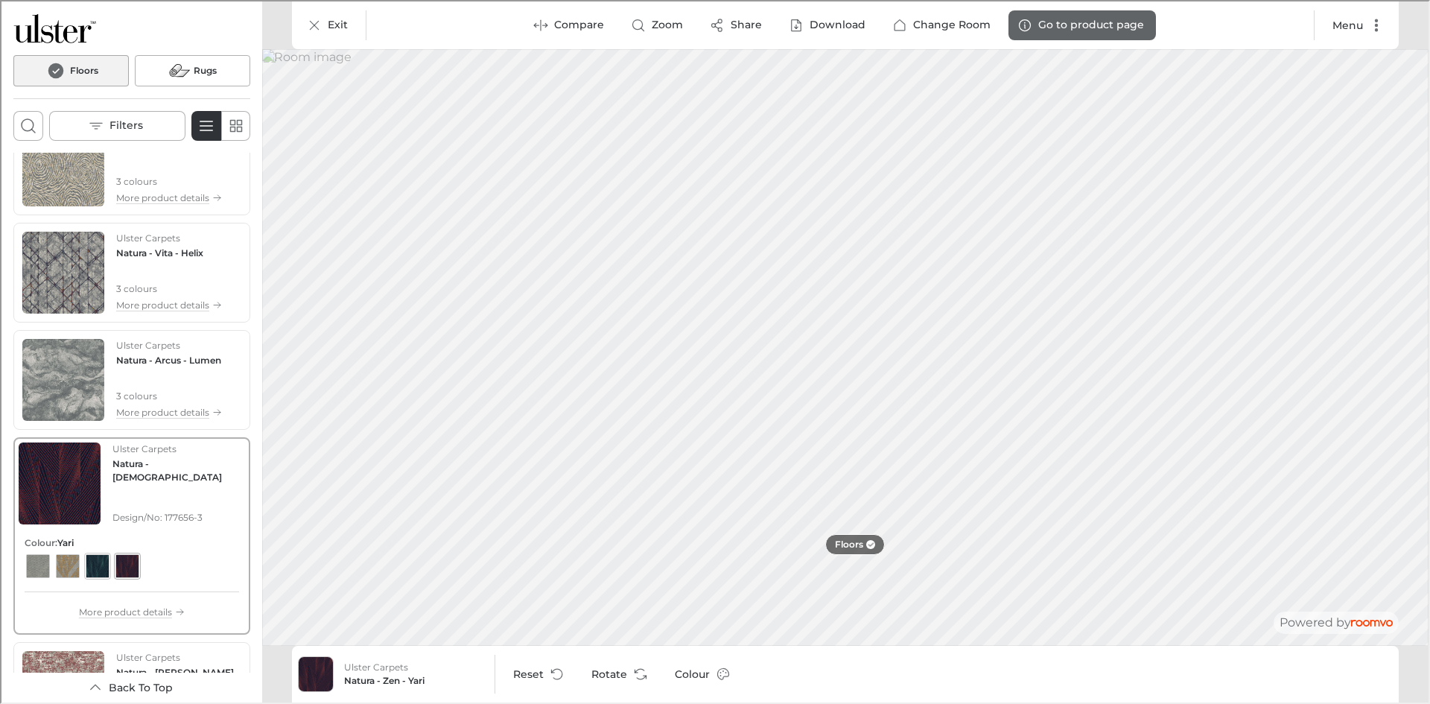
click at [83, 571] on button "View color format Moka" at bounding box center [96, 564] width 27 height 27
click at [73, 571] on div "View color format Mesa" at bounding box center [66, 565] width 24 height 24
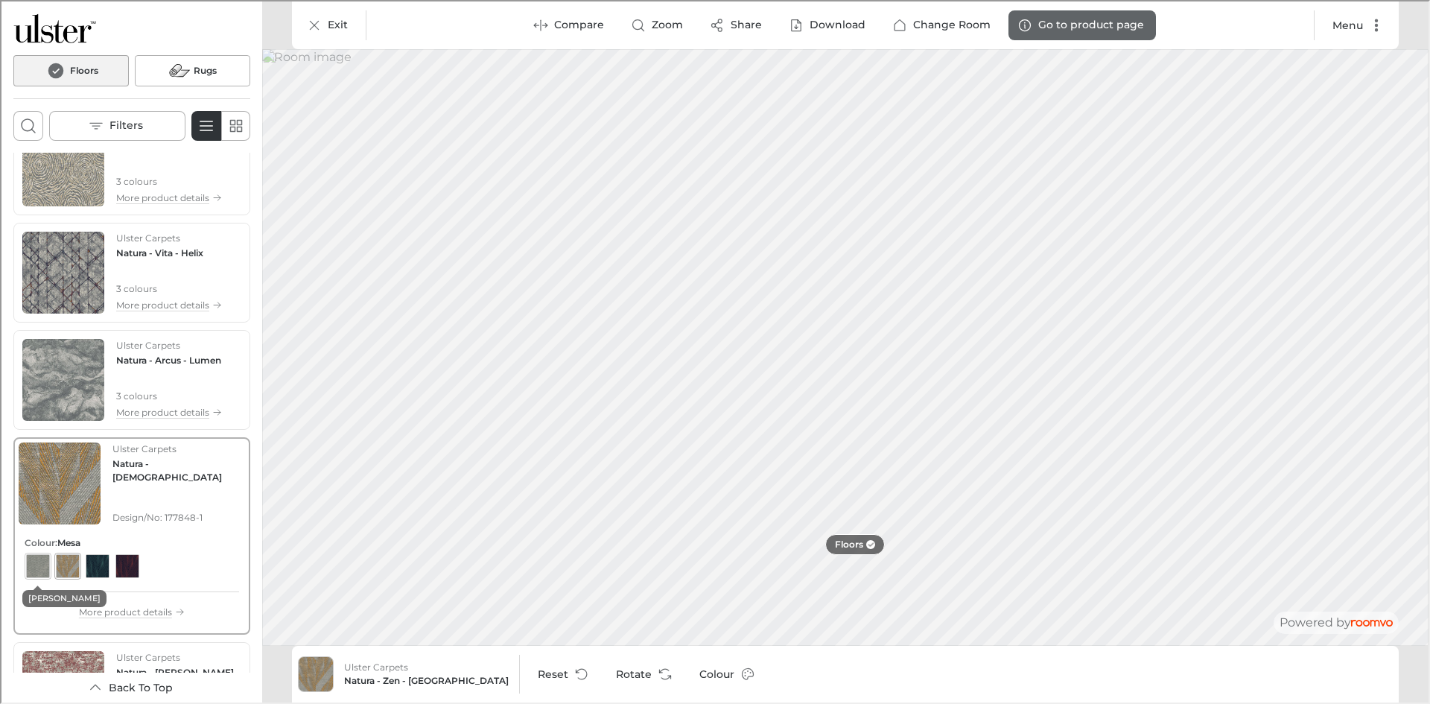
click at [35, 568] on div "View color format Inga" at bounding box center [37, 565] width 24 height 24
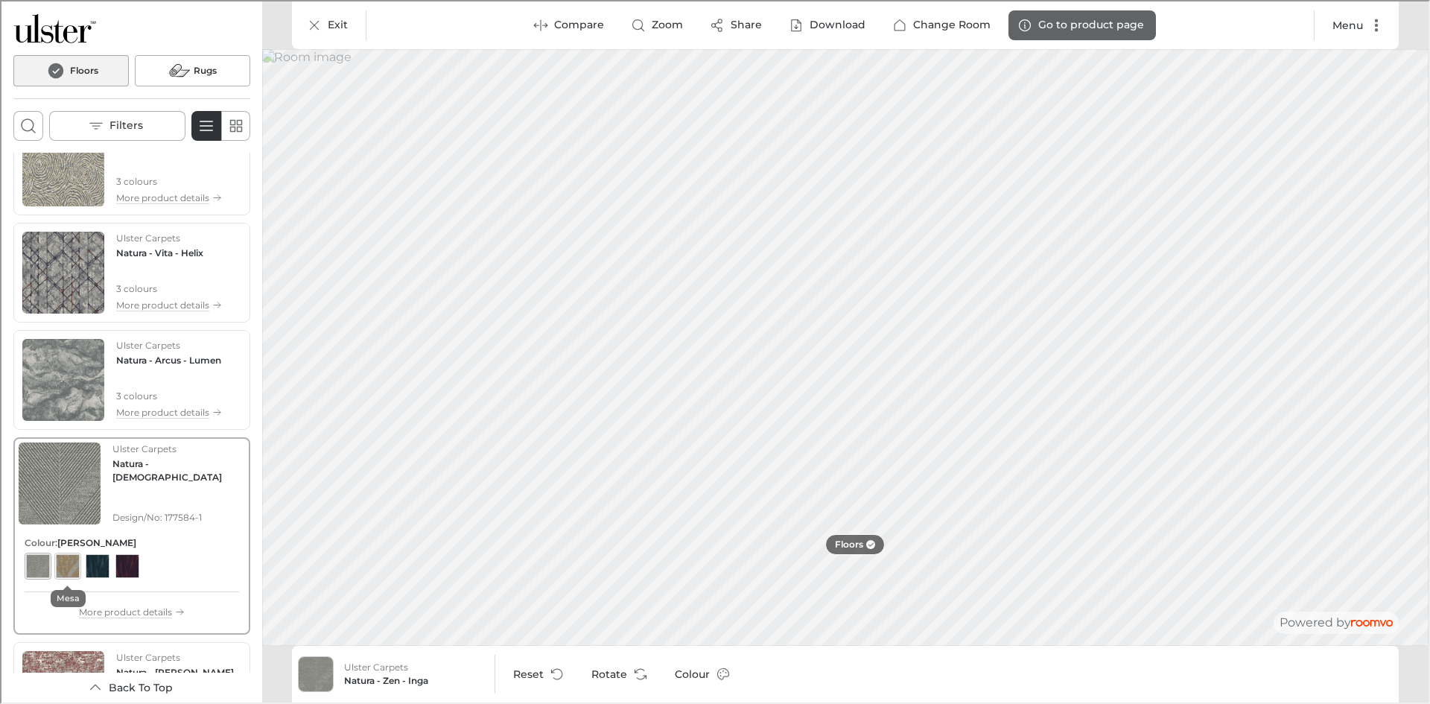
click at [72, 565] on div "View color format Mesa" at bounding box center [66, 565] width 24 height 24
click at [94, 568] on div "View color format Moka" at bounding box center [96, 565] width 24 height 24
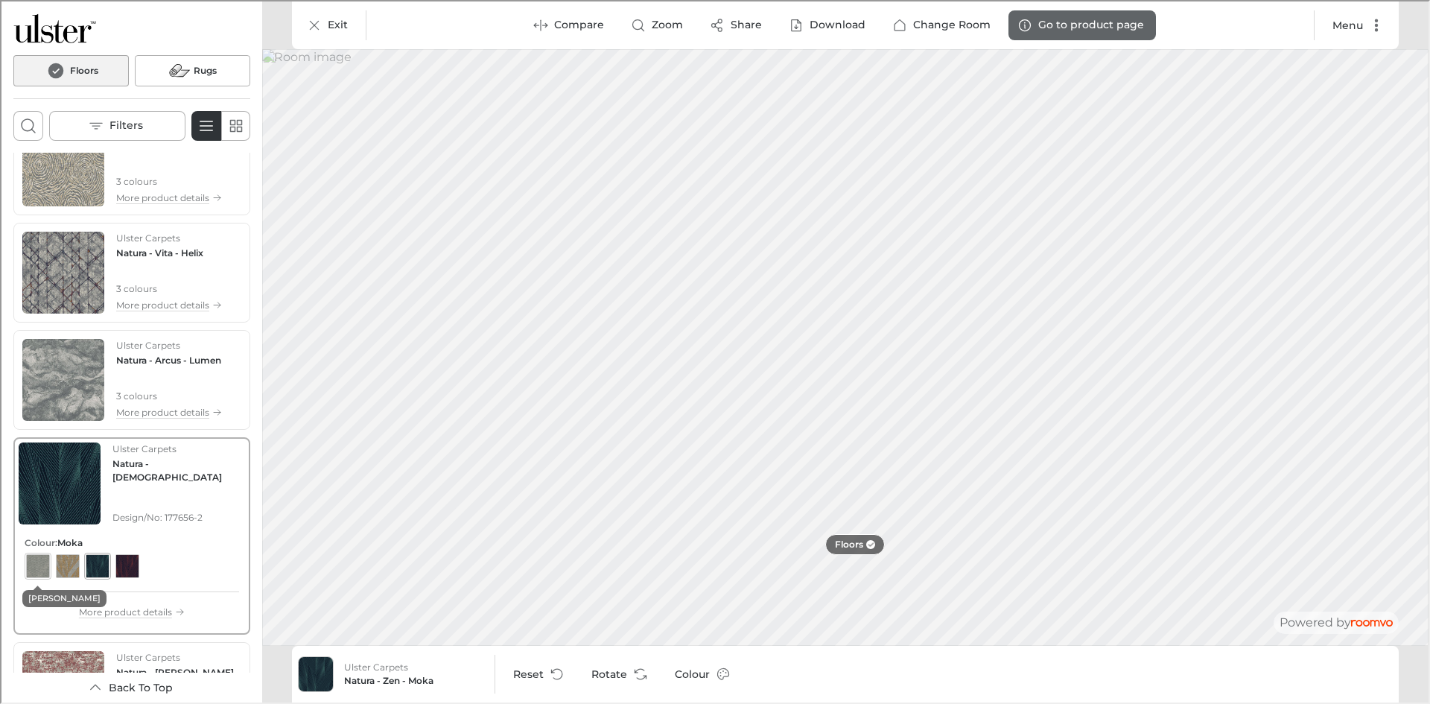
click at [42, 569] on div "View color format Inga" at bounding box center [37, 565] width 24 height 24
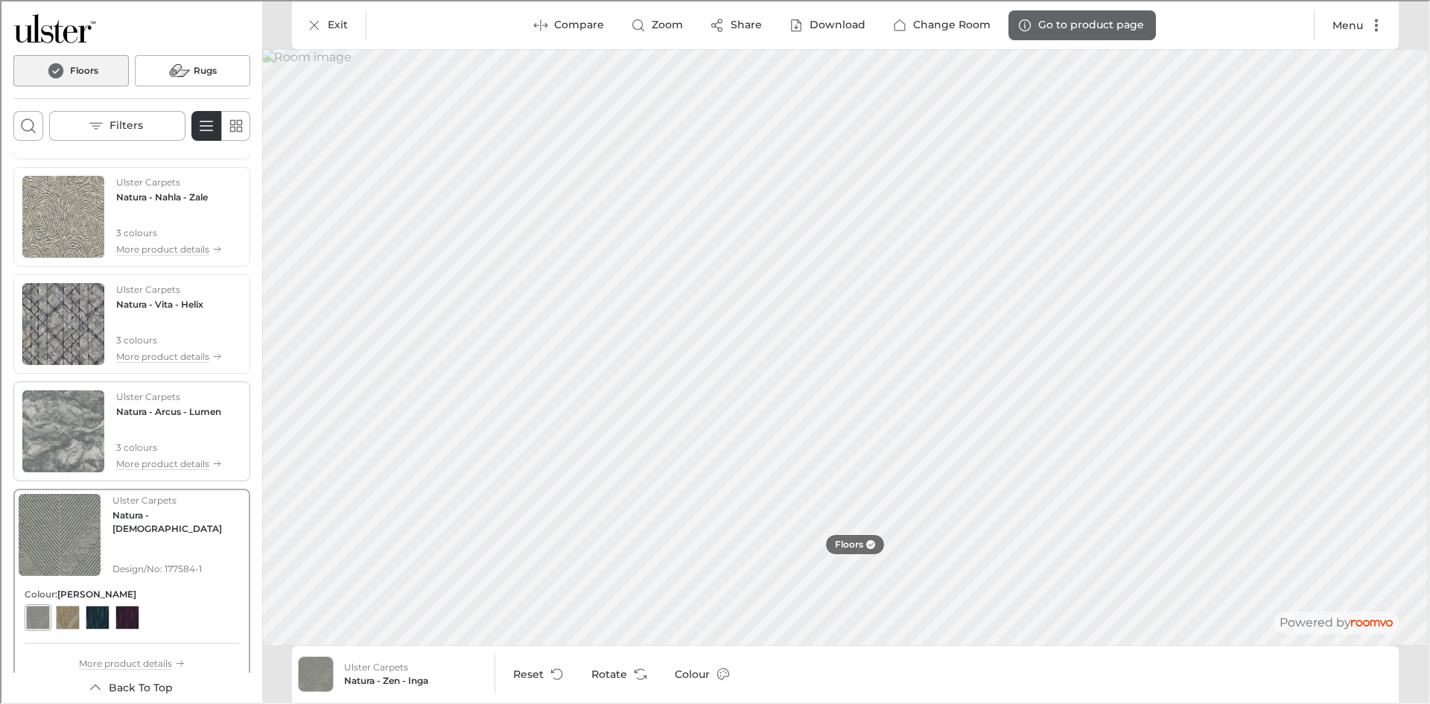
scroll to position [74, 0]
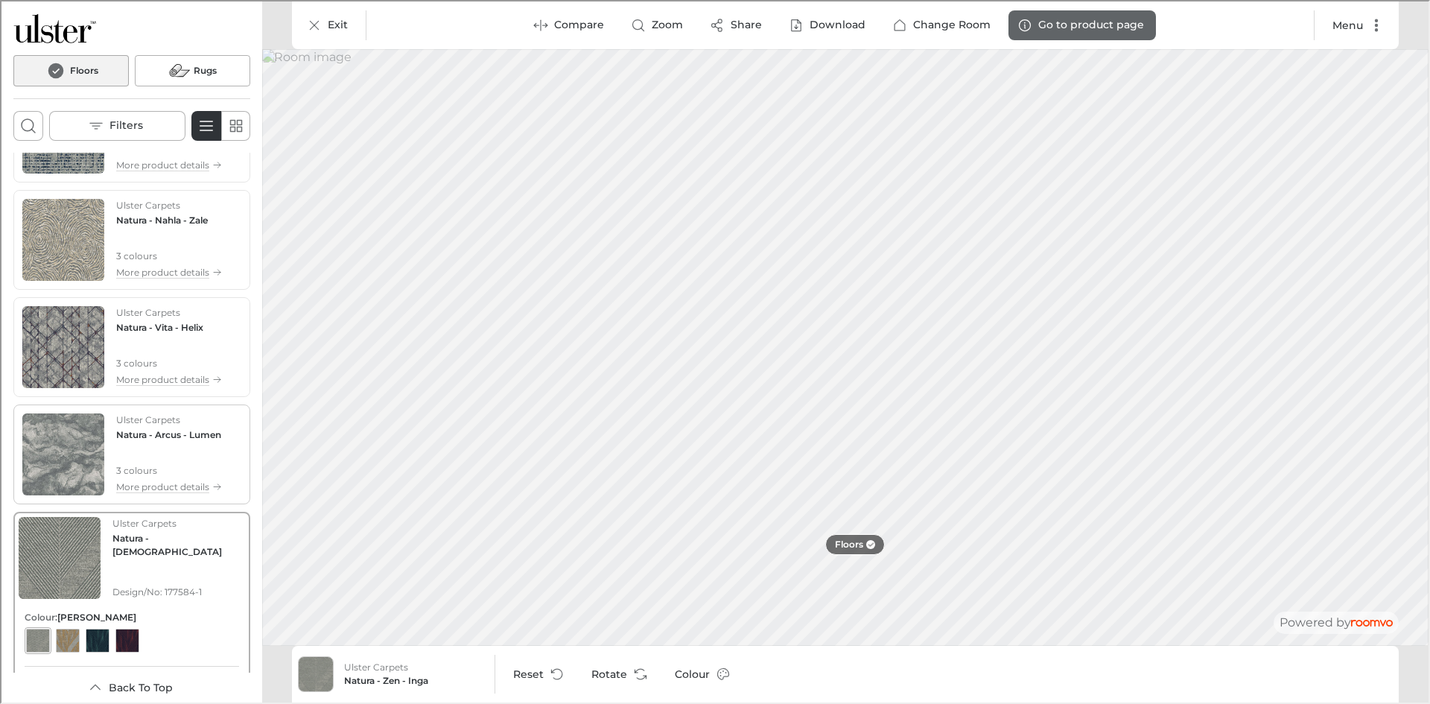
click at [156, 439] on h4 "Natura - Arcus - Lumen" at bounding box center [167, 433] width 105 height 13
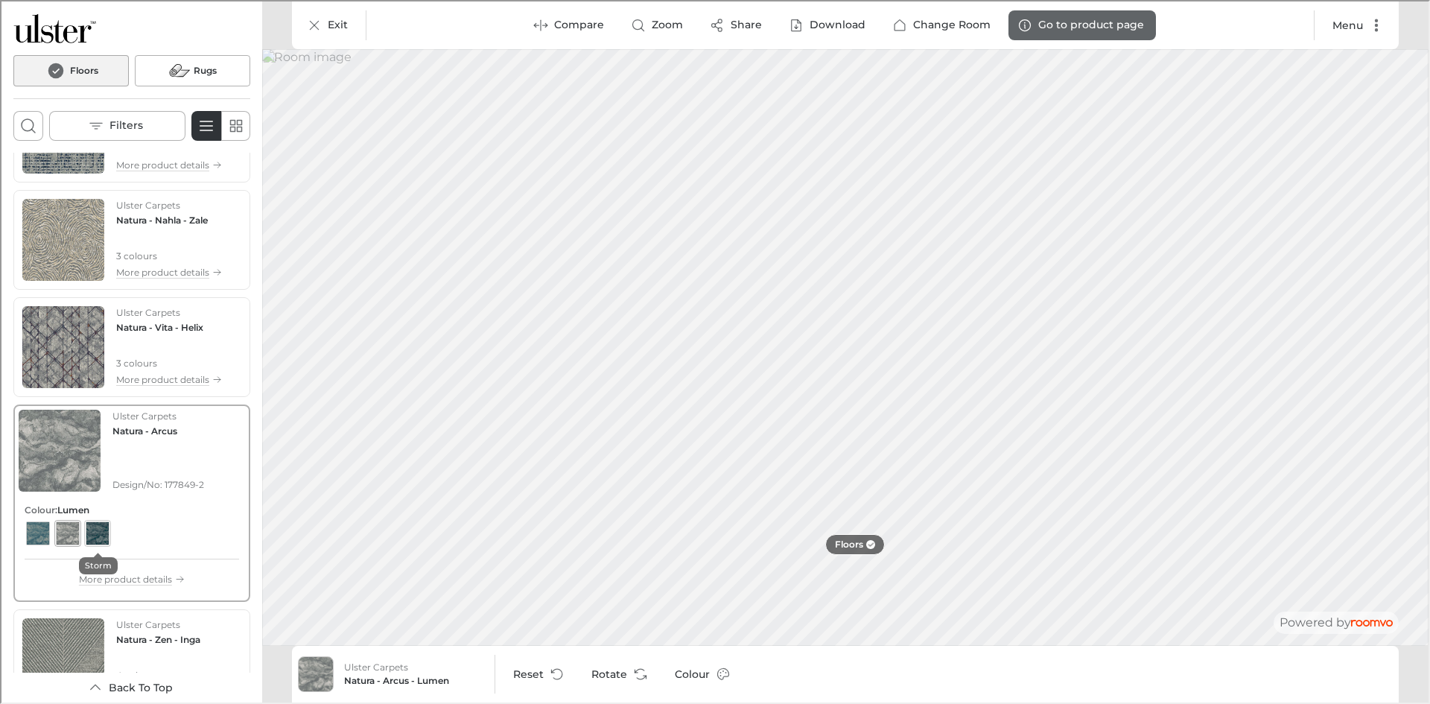
click at [97, 531] on div "View color format Storm" at bounding box center [96, 532] width 24 height 24
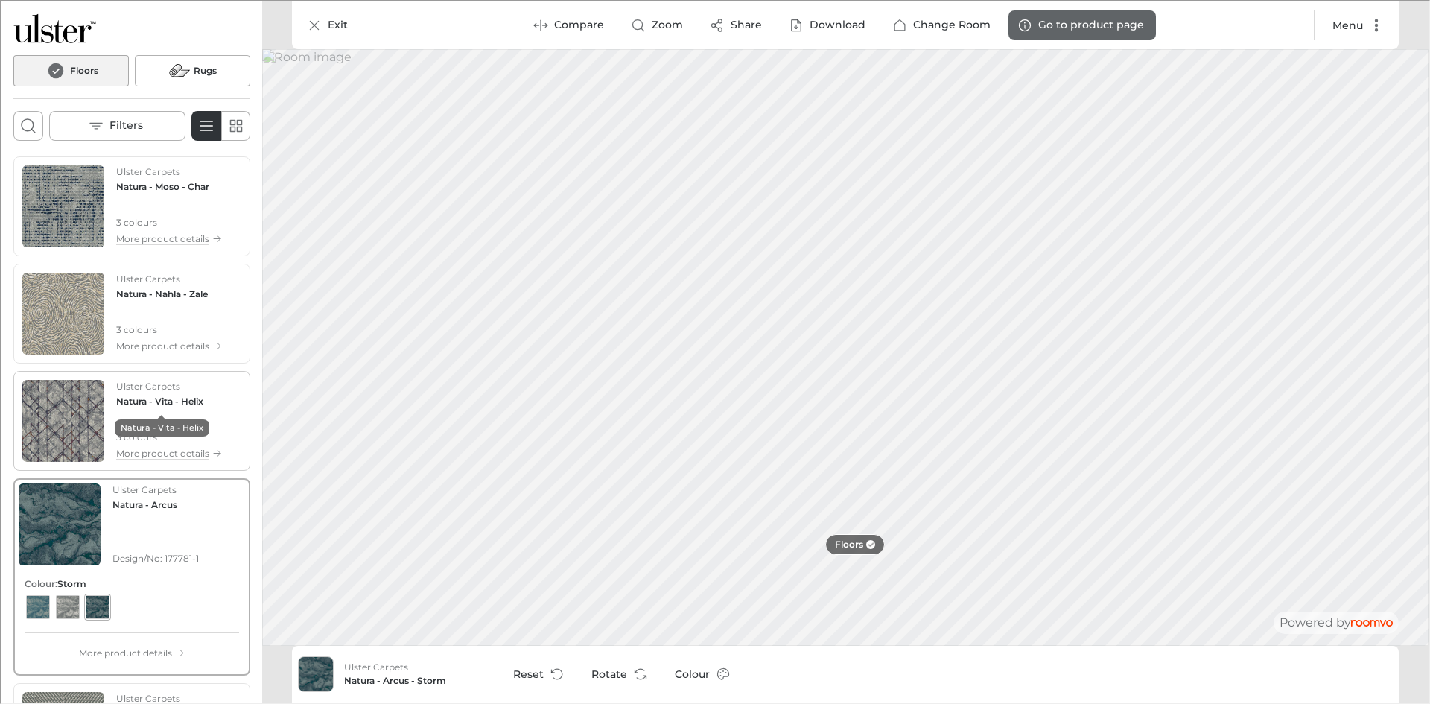
scroll to position [0, 0]
click at [164, 293] on h4 "Natura - Nahla - Zale" at bounding box center [161, 293] width 92 height 13
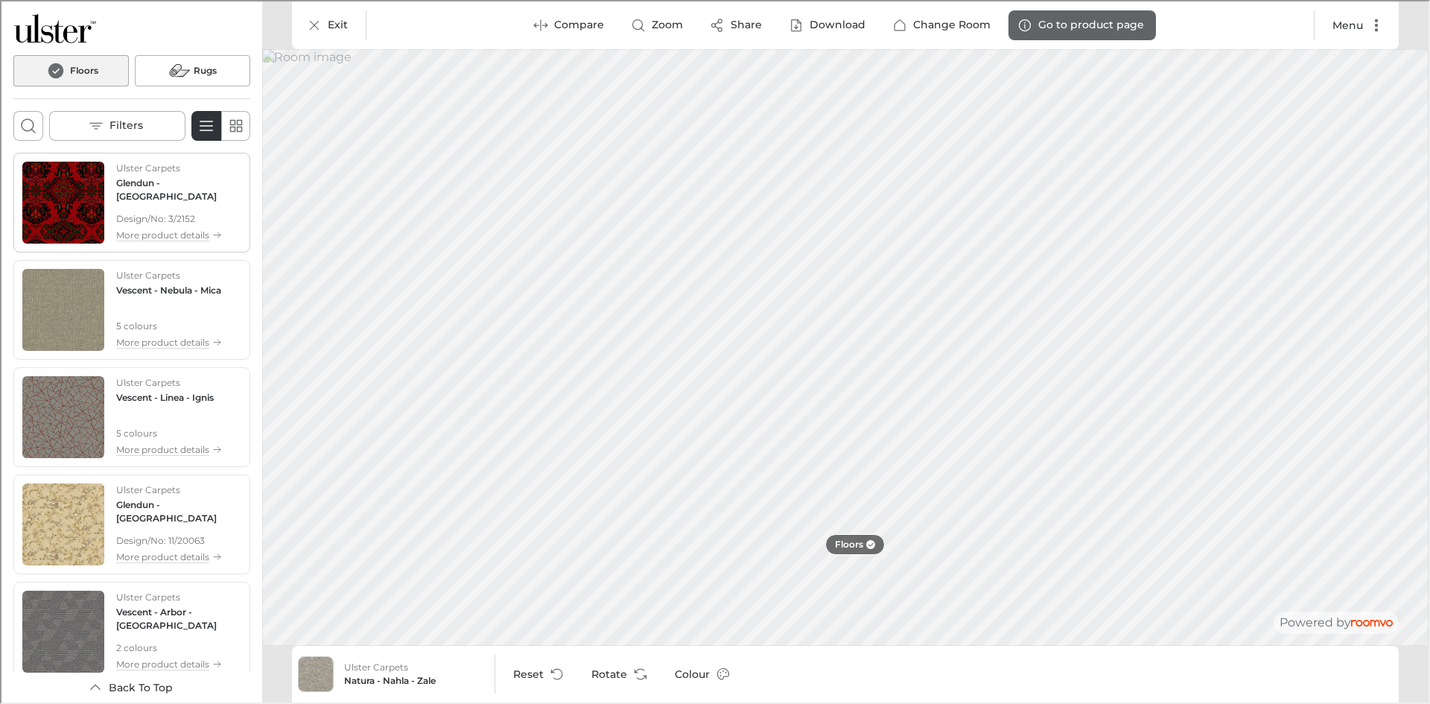
click at [159, 225] on div "Ulster Carpets Glendun - [GEOGRAPHIC_DATA] Design/No: 3/2152 More product detai…" at bounding box center [177, 201] width 125 height 82
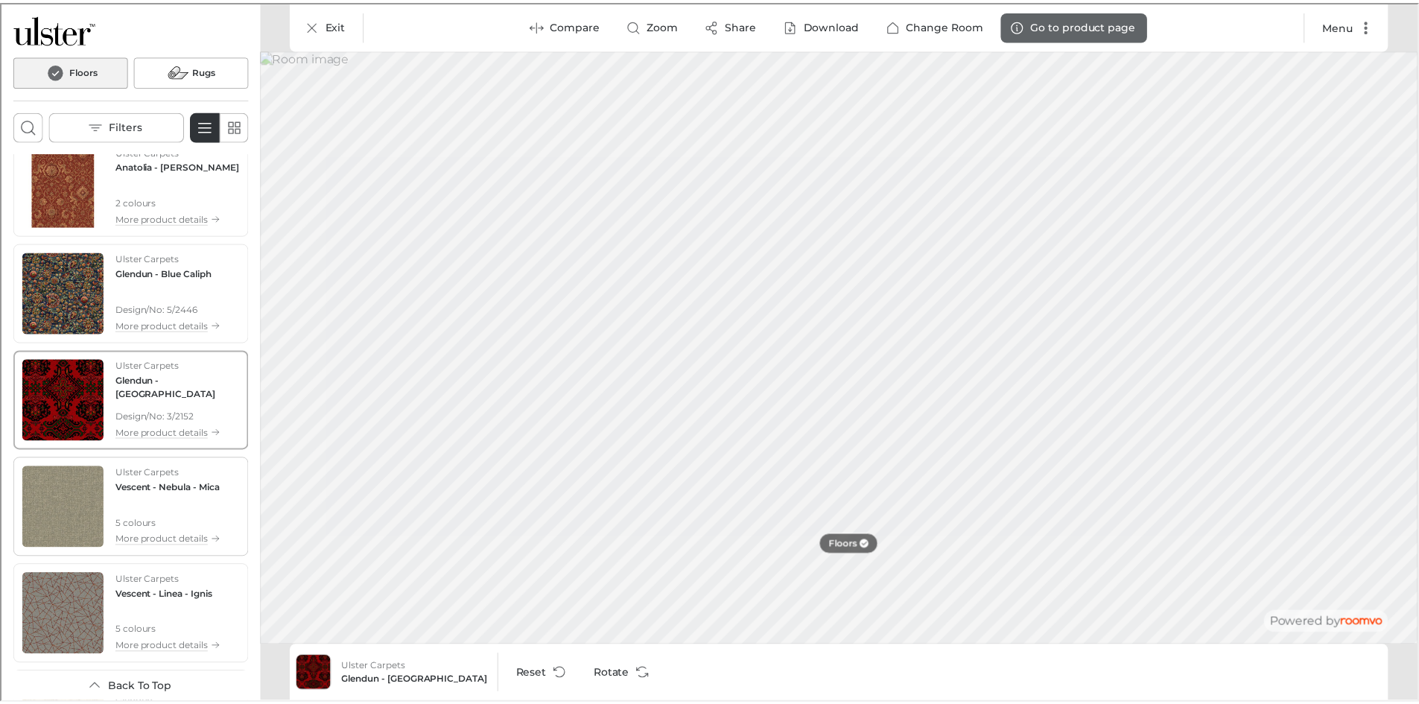
scroll to position [573, 0]
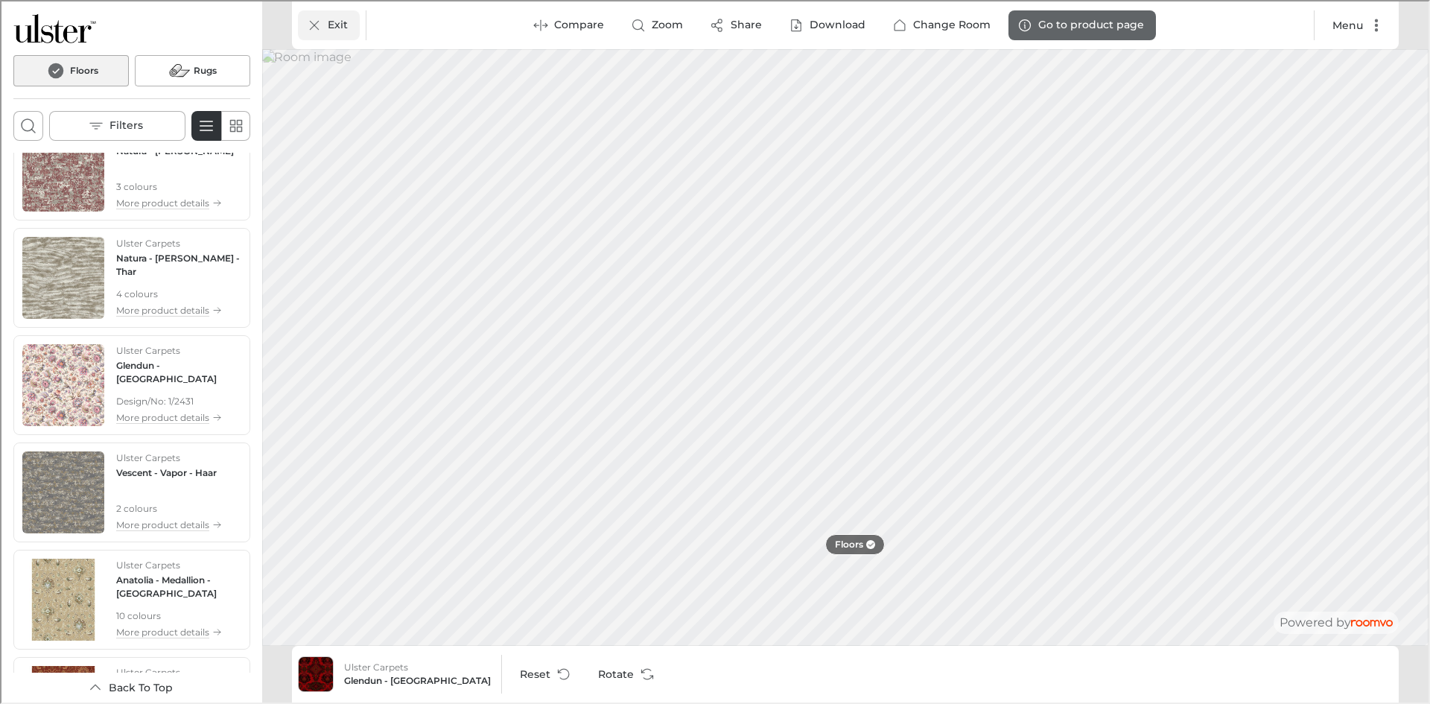
click at [331, 19] on p "Exit" at bounding box center [336, 23] width 20 height 15
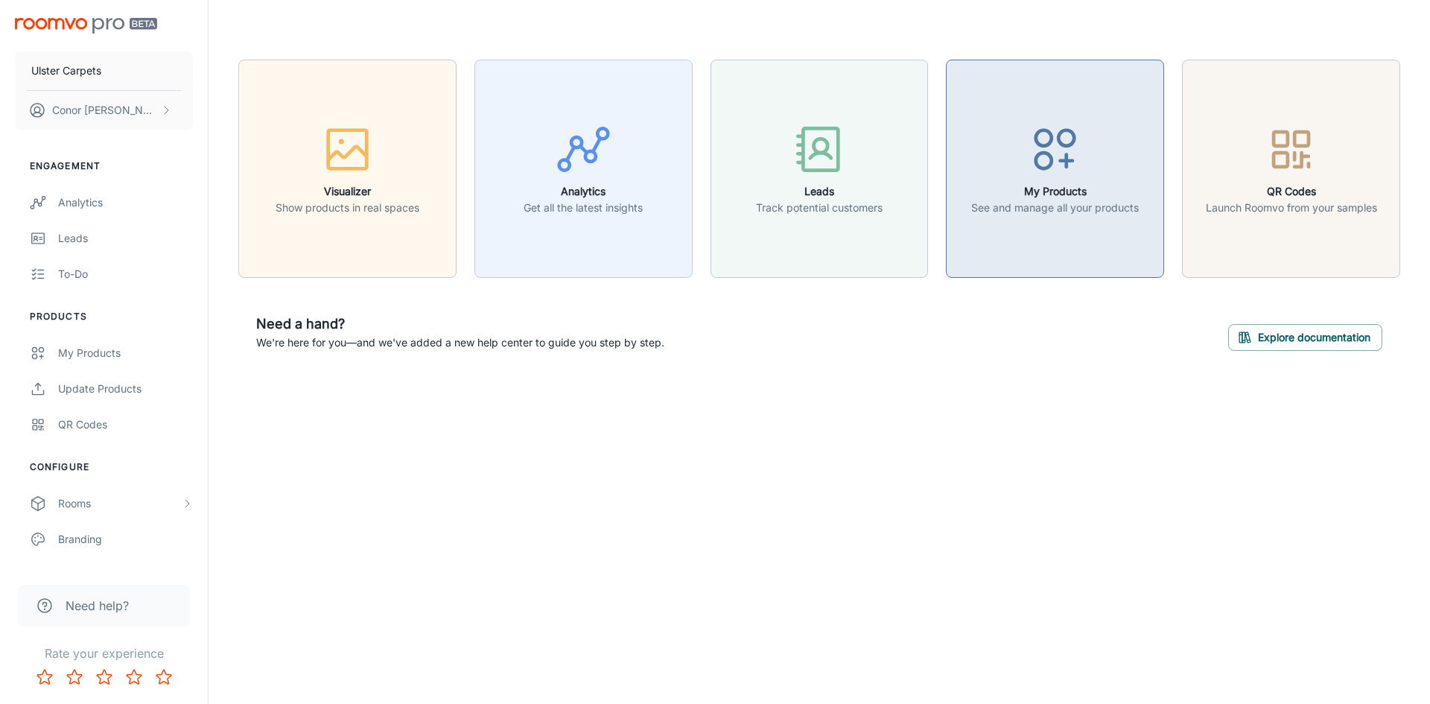
click at [1091, 104] on button "My Products See and manage all your products" at bounding box center [1055, 169] width 218 height 218
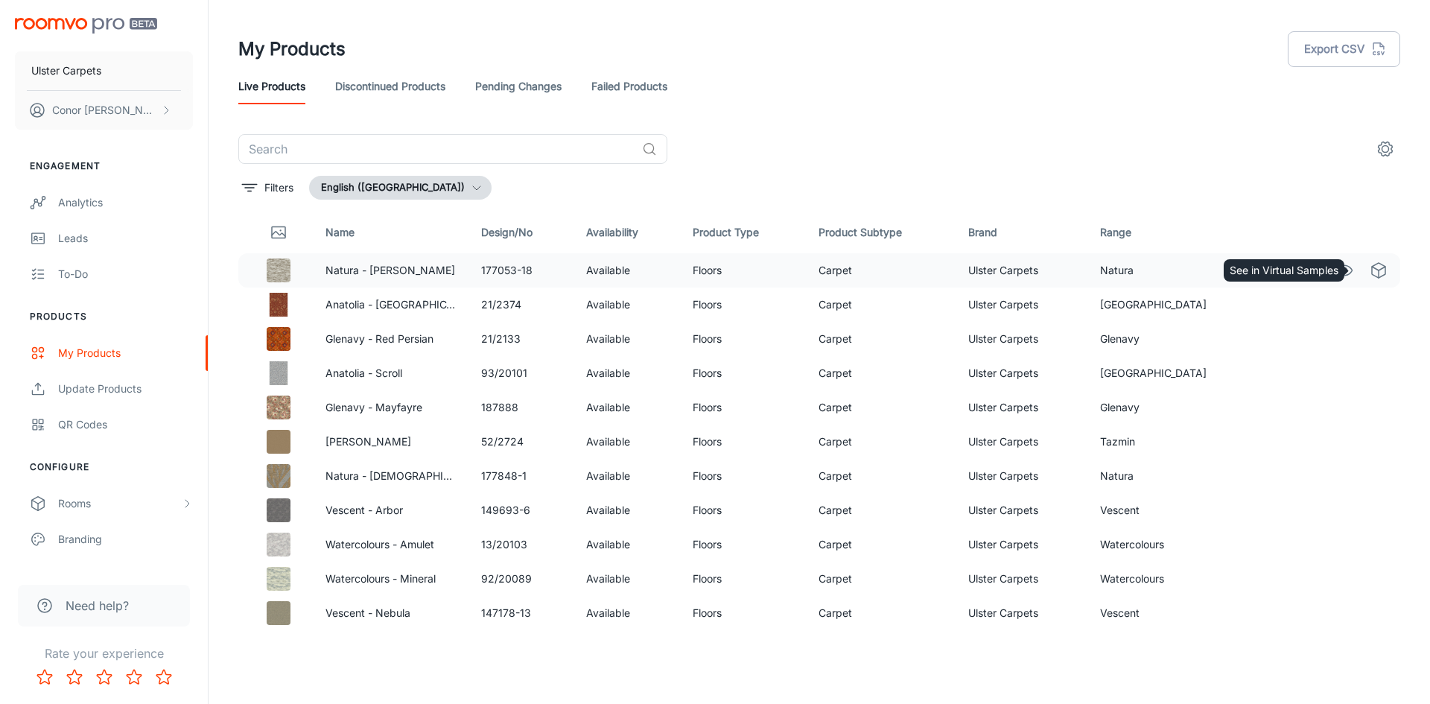
click at [1370, 271] on icon "See in Virtual Samples" at bounding box center [1379, 270] width 18 height 18
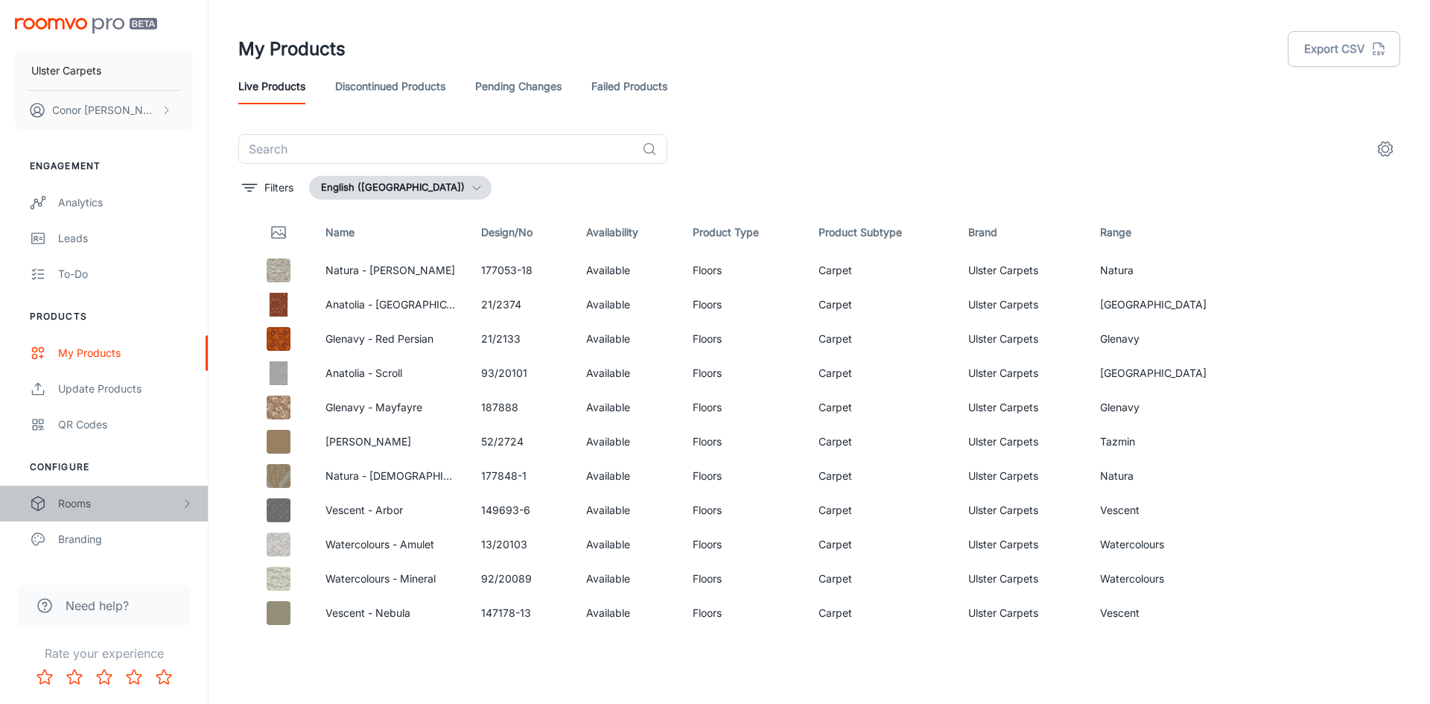
click at [85, 517] on div "Rooms" at bounding box center [104, 504] width 208 height 36
click at [92, 531] on div "My Rooms" at bounding box center [125, 539] width 135 height 16
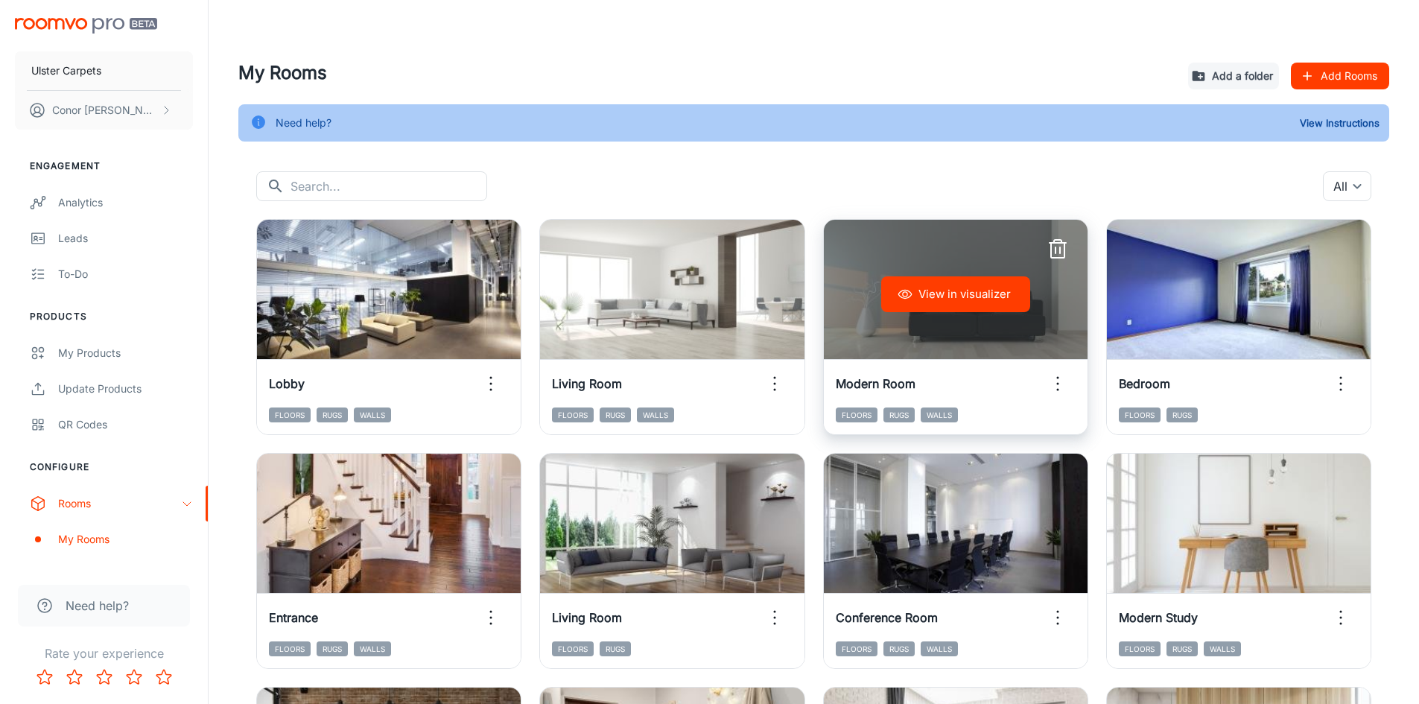
click at [932, 272] on div "View in visualizer" at bounding box center [956, 294] width 264 height 149
click at [927, 294] on button "View in visualizer" at bounding box center [955, 294] width 149 height 36
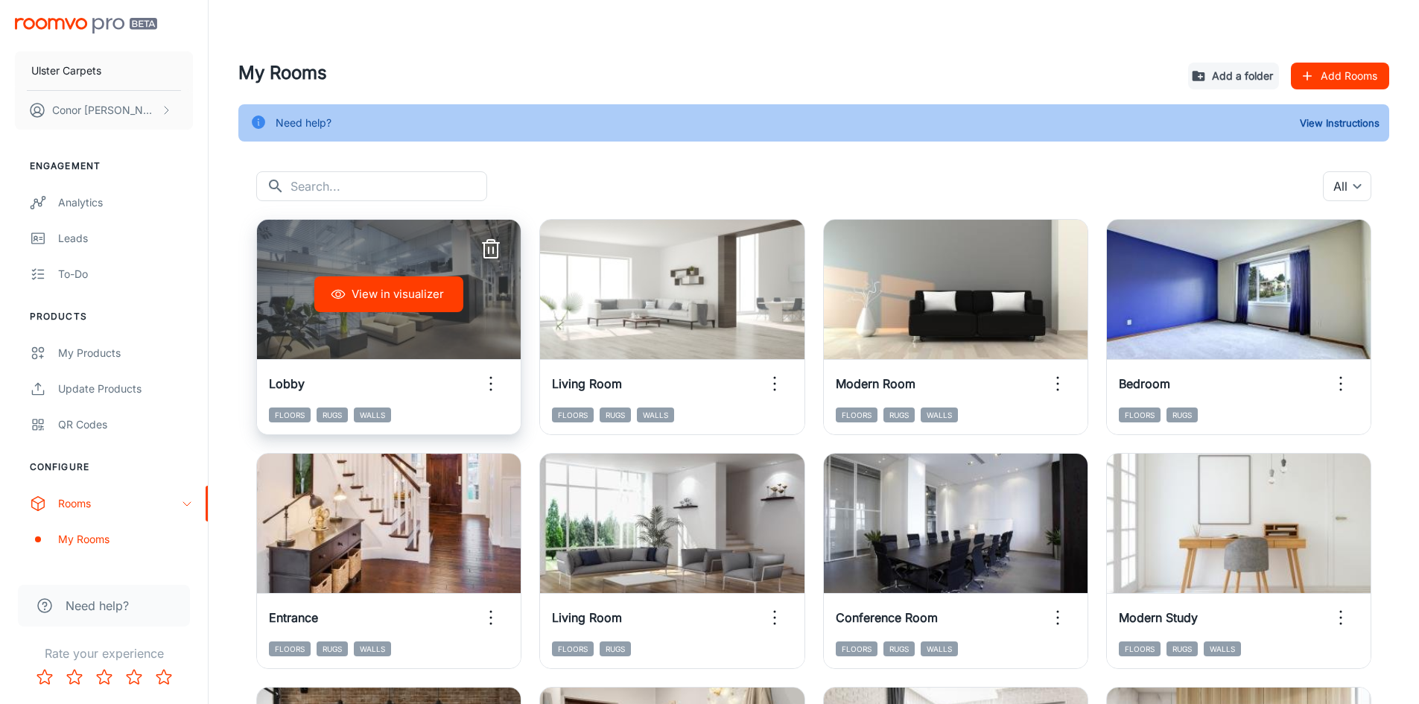
click at [376, 292] on button "View in visualizer" at bounding box center [388, 294] width 149 height 36
